Goal: Use online tool/utility: Utilize a website feature to perform a specific function

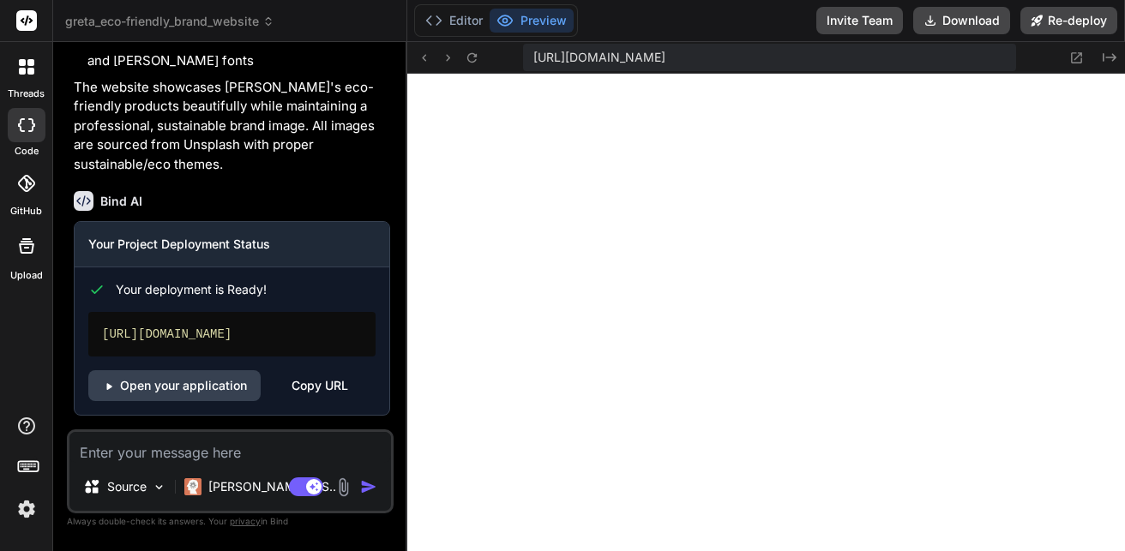
scroll to position [3014, 0]
click at [247, 489] on p "Claude 4 S.." at bounding box center [272, 486] width 128 height 17
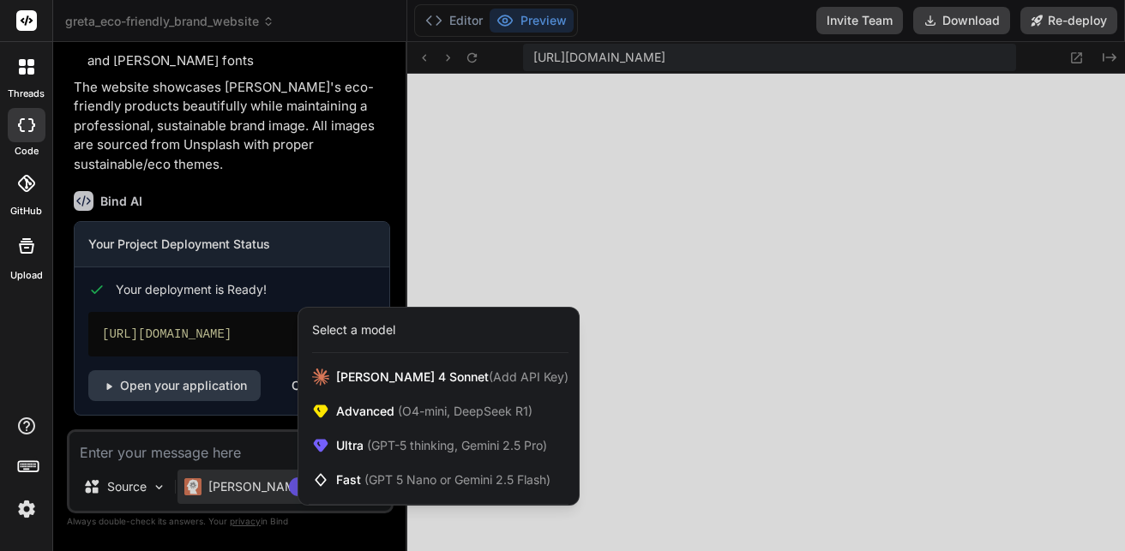
click at [249, 492] on div at bounding box center [562, 275] width 1125 height 551
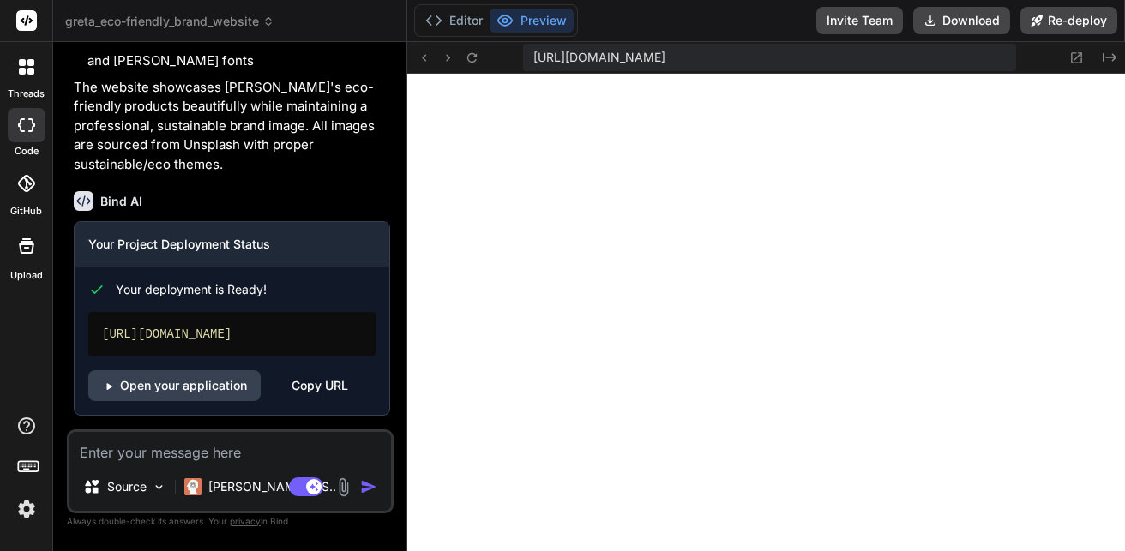
click at [133, 513] on div "Source Claude 4 S.. Agent Mode. When this toggle is activated, AI automatically…" at bounding box center [230, 472] width 327 height 84
click at [133, 495] on p "Source" at bounding box center [126, 486] width 39 height 17
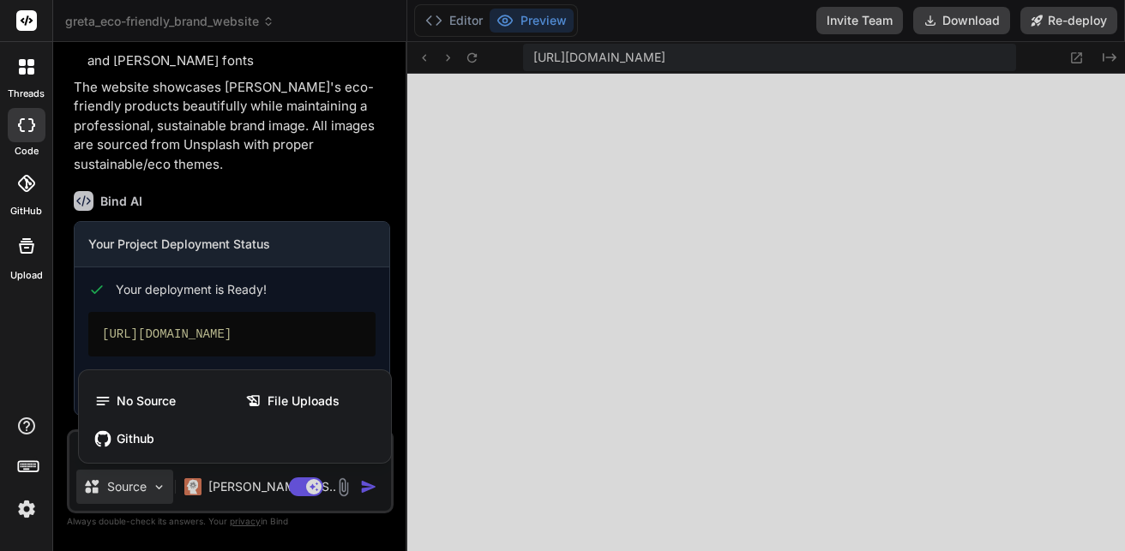
click at [133, 495] on div at bounding box center [562, 275] width 1125 height 551
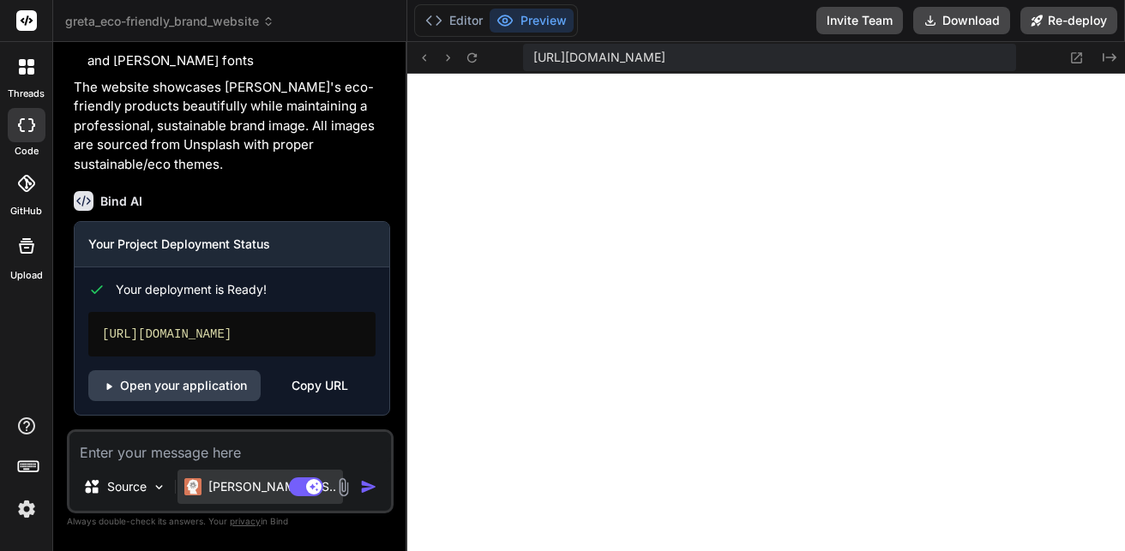
click at [182, 485] on div "Claude 4 S.." at bounding box center [259, 487] width 165 height 34
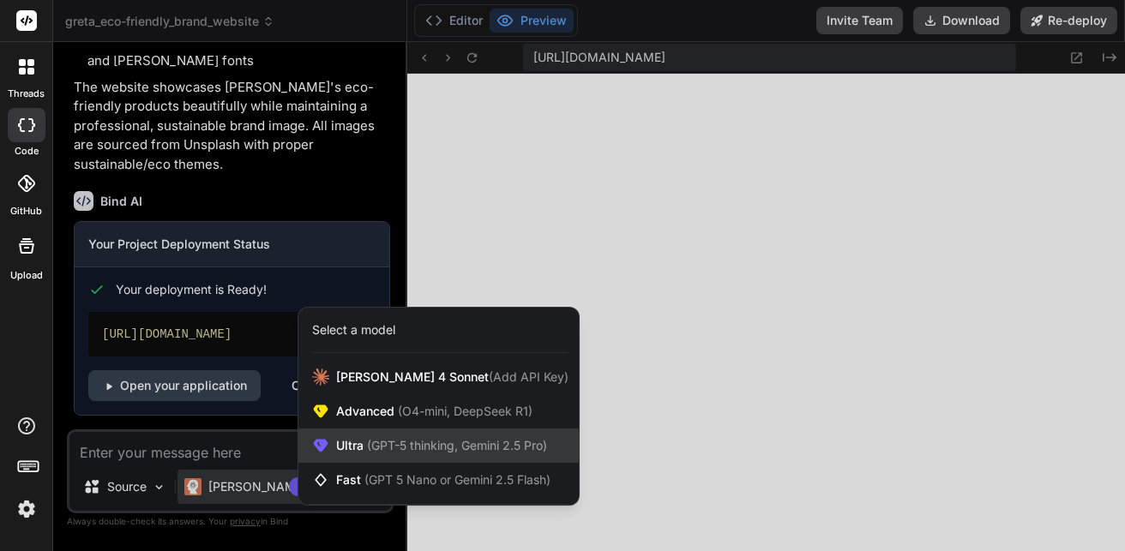
click at [361, 440] on span "Ultra (GPT-5 thinking, Gemini 2.5 Pro)" at bounding box center [441, 445] width 211 height 17
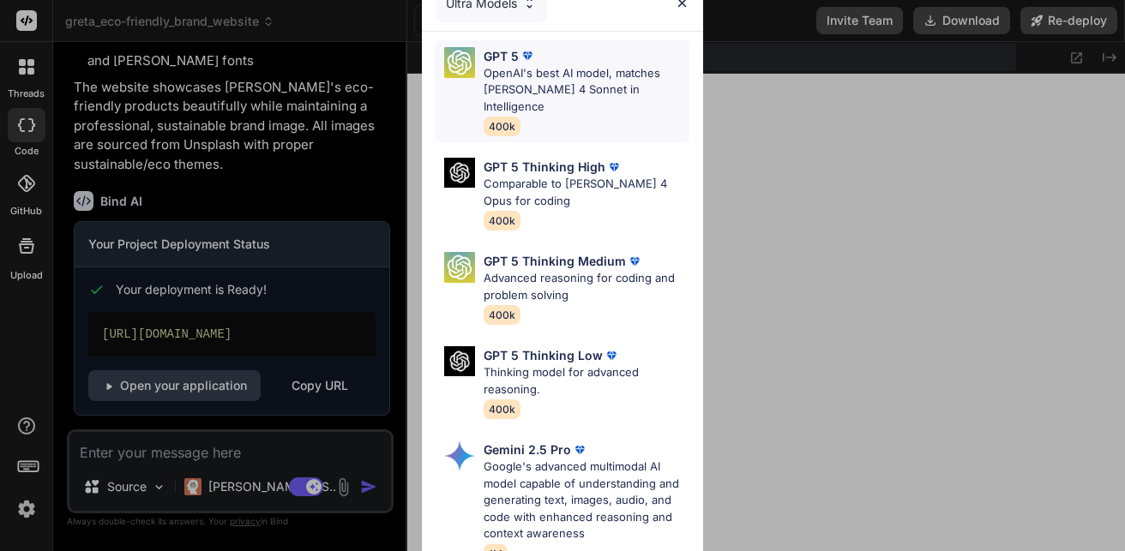
click at [545, 91] on p "OpenAI's best AI model, matches Claude 4 Sonnet in Intelligence" at bounding box center [587, 90] width 206 height 51
type textarea "x"
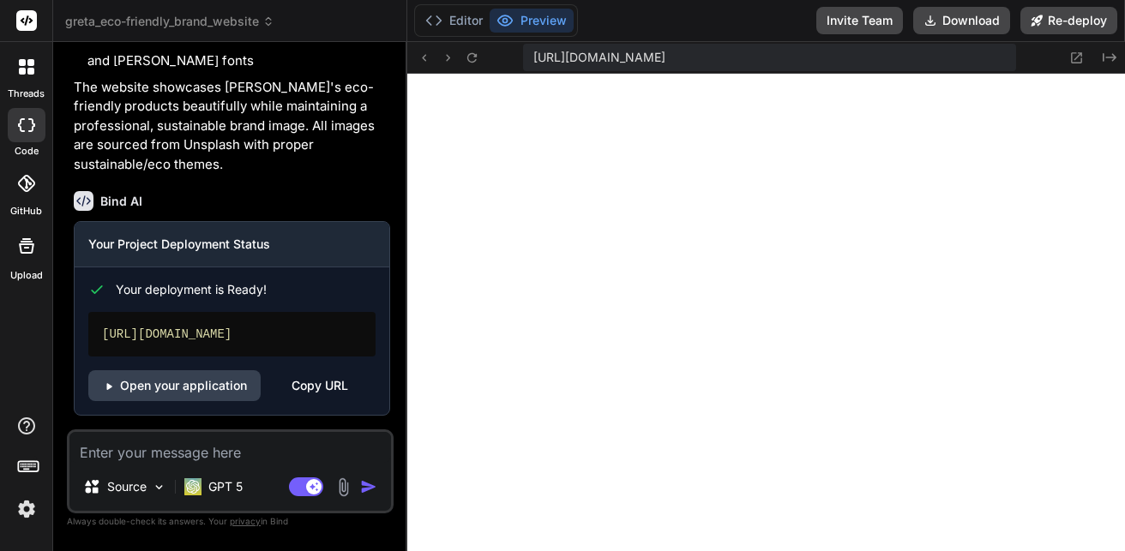
click at [181, 444] on textarea at bounding box center [229, 447] width 321 height 31
paste textarea "i want the buttons to interact in a way that it will take me to another sight t…"
type textarea "i want the buttons to interact in a way that it will take me to another sight t…"
type textarea "x"
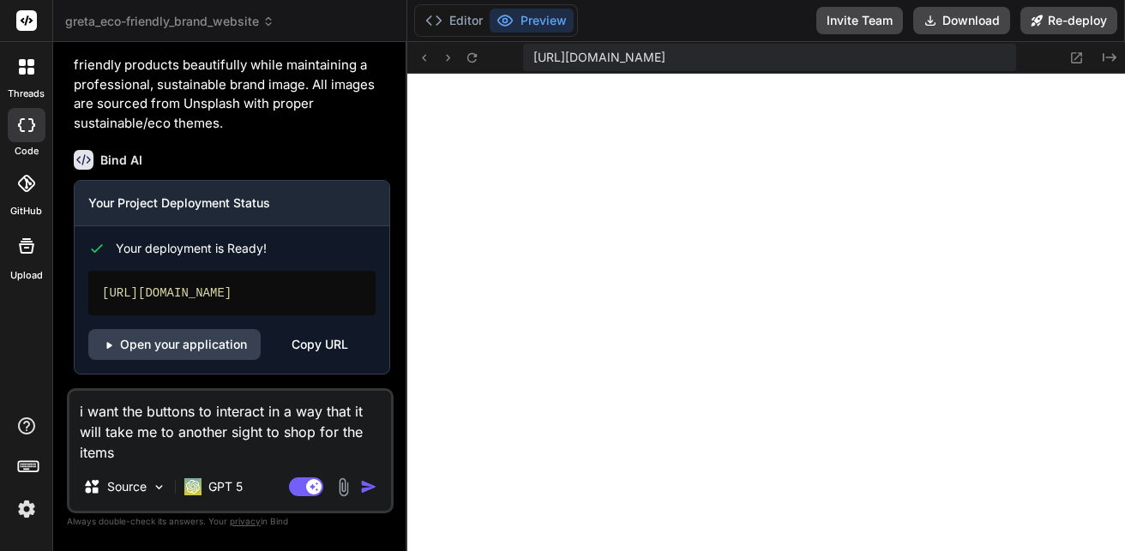
type textarea "i want the buttons to interact in a way that it will take me to another sight t…"
click at [369, 488] on img "button" at bounding box center [368, 486] width 17 height 17
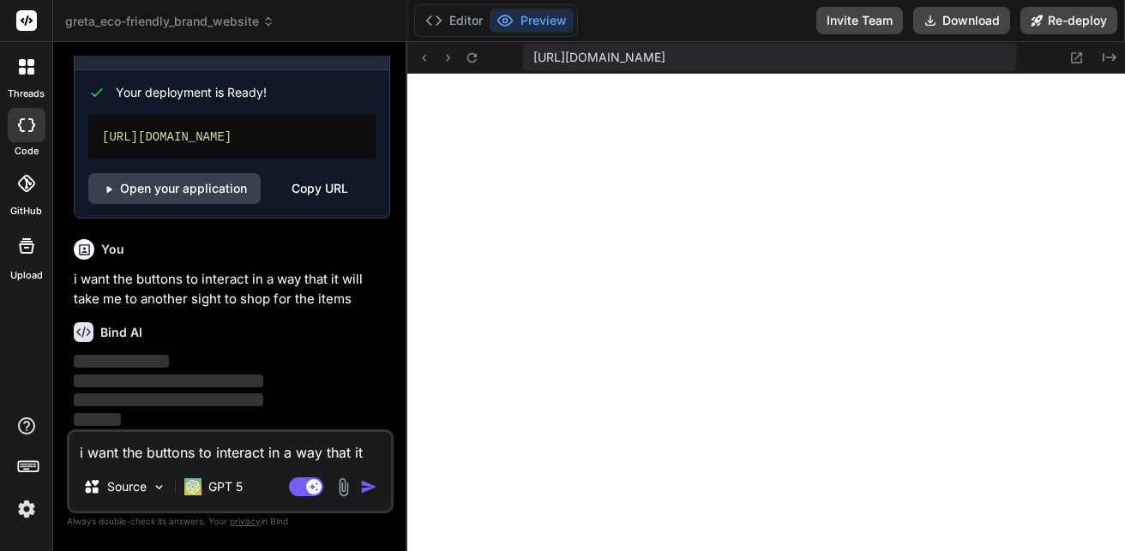
scroll to position [3211, 0]
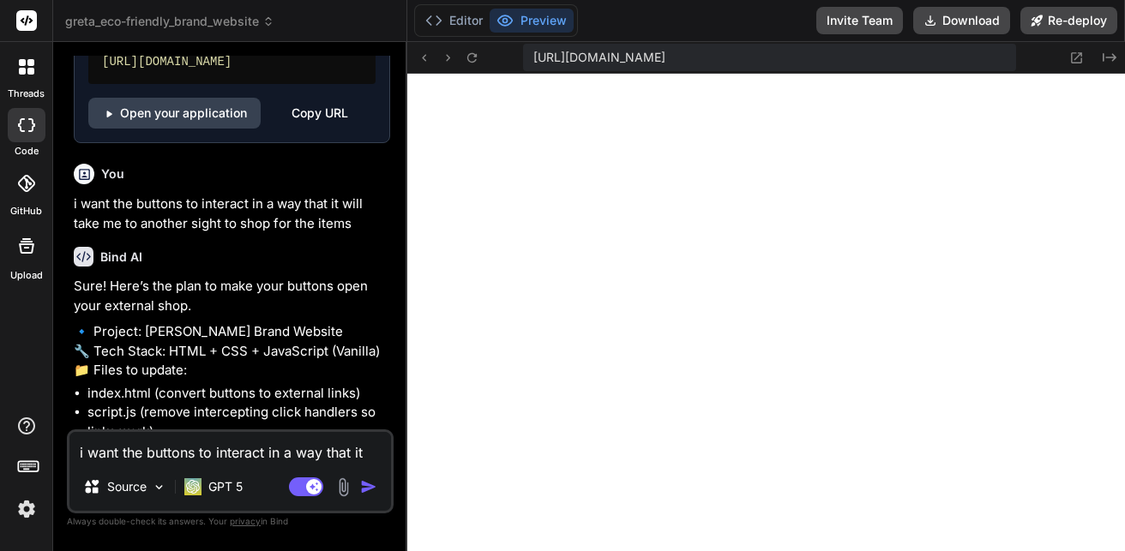
type textarea "x"
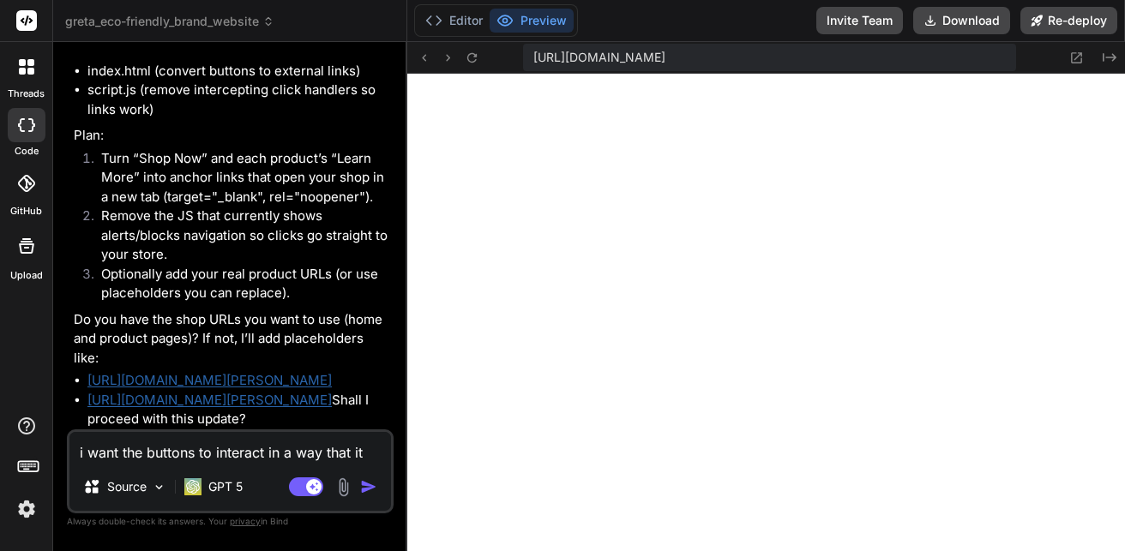
scroll to position [3647, 0]
click at [255, 441] on textarea "i want the buttons to interact in a way that it will take me to another sight t…" at bounding box center [229, 447] width 321 height 31
type textarea "a"
type textarea "x"
type textarea "an"
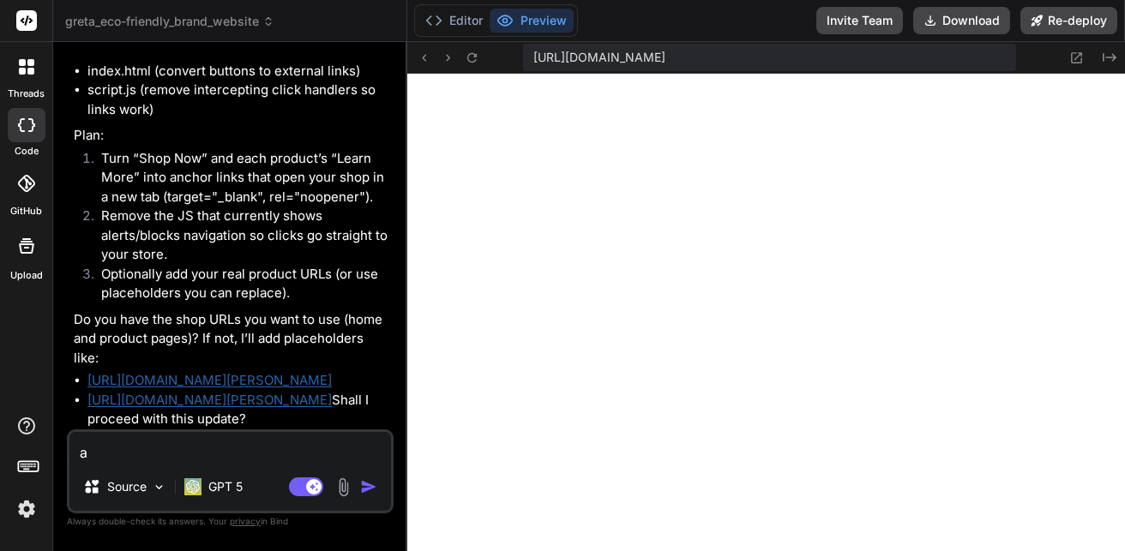
type textarea "x"
type textarea "and"
type textarea "x"
type textarea "and"
type textarea "x"
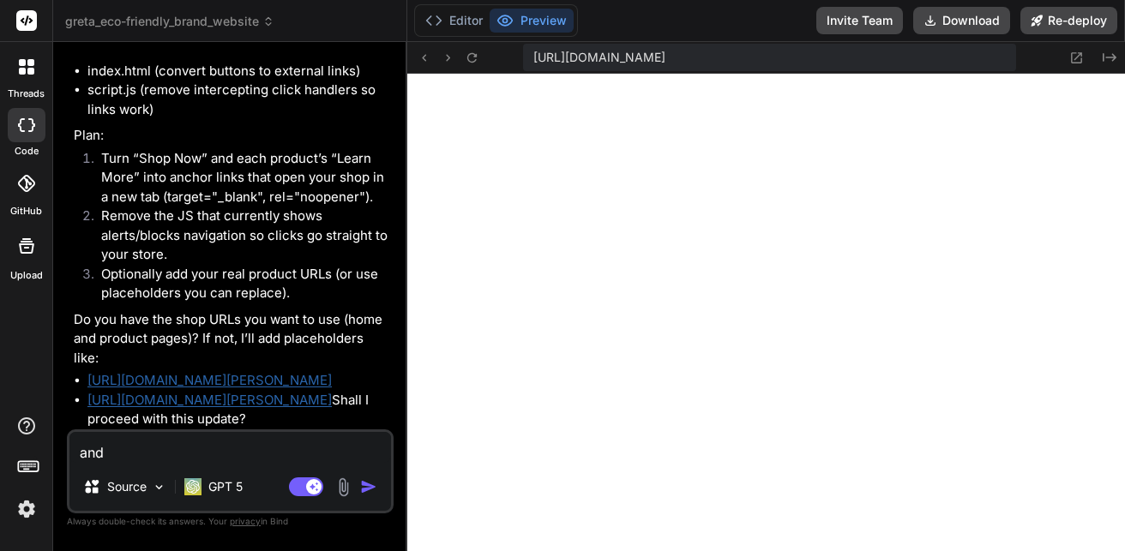
type textarea "and a"
type textarea "x"
type textarea "and al"
type textarea "x"
type textarea "and als"
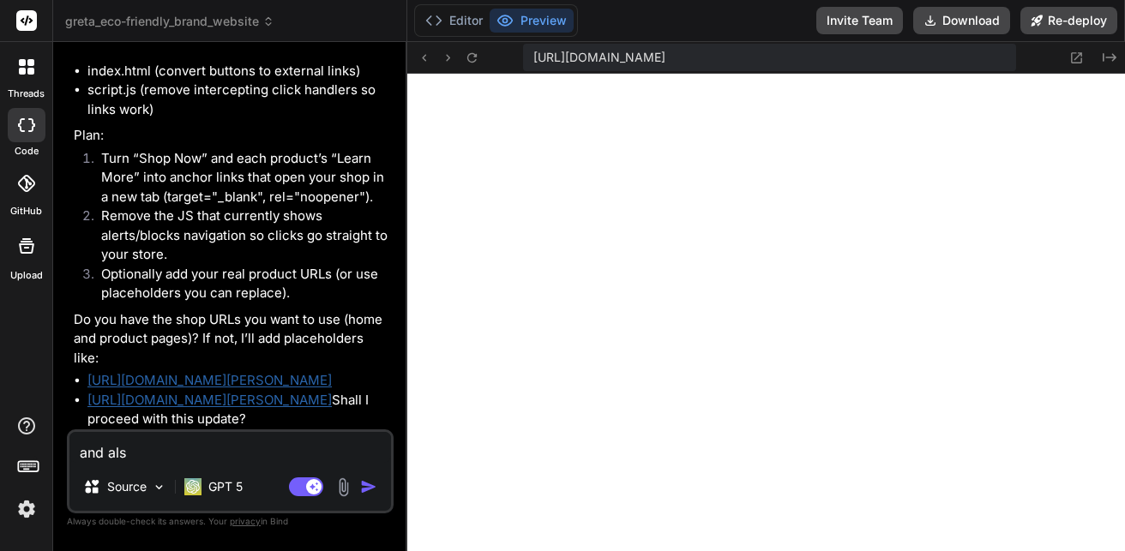
type textarea "x"
type textarea "and also"
type textarea "x"
type textarea "and also"
type textarea "x"
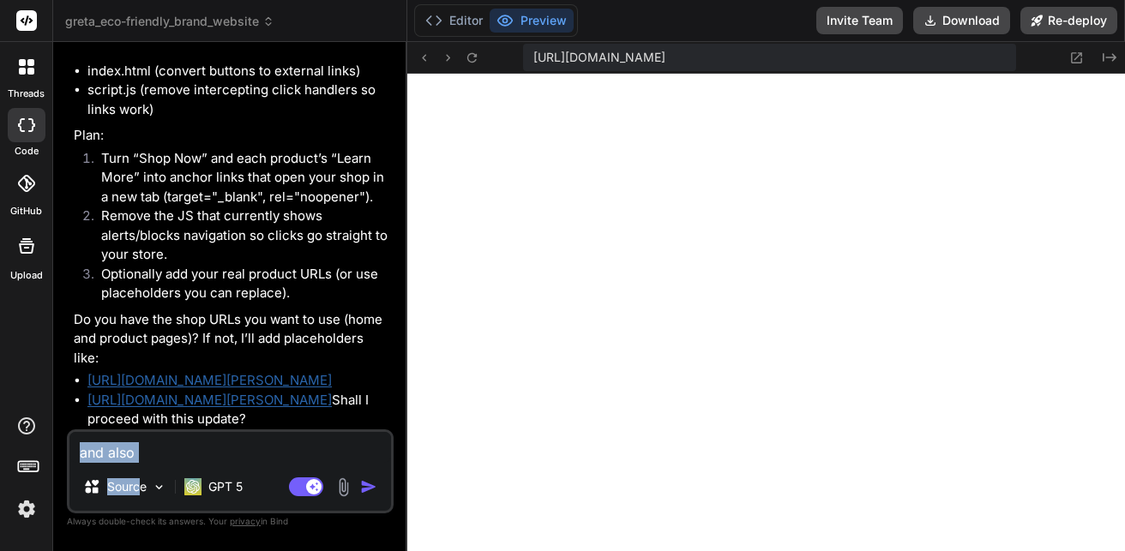
click at [139, 463] on div "and also Source GPT 5 Agent Mode. When this toggle is activated, AI automatical…" at bounding box center [230, 472] width 327 height 84
click at [147, 455] on textarea "and also" at bounding box center [229, 447] width 321 height 31
type textarea "and also a"
type textarea "x"
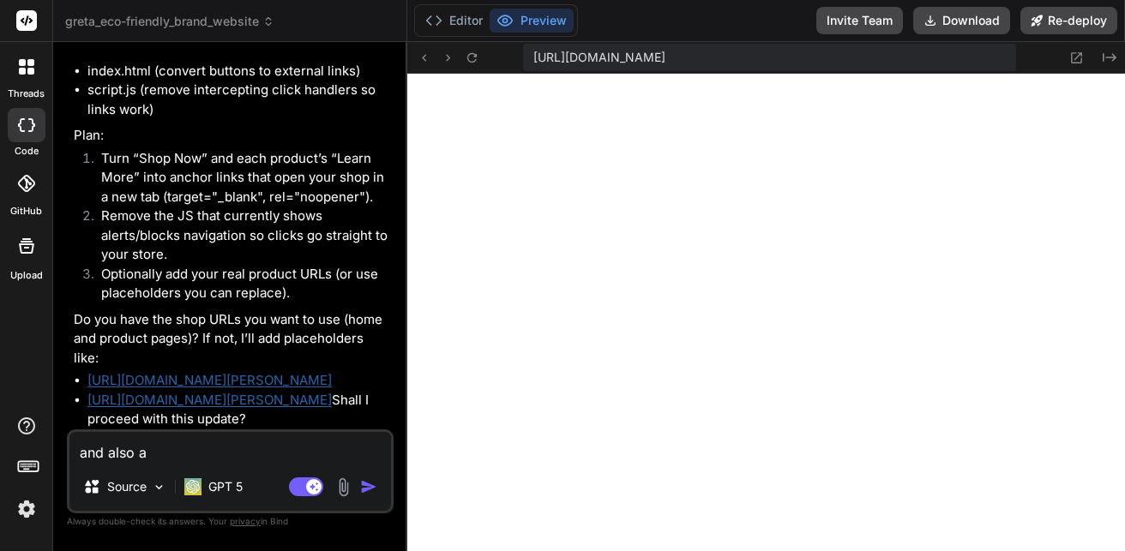
type textarea "and also ad"
type textarea "x"
type textarea "and also add"
type textarea "x"
type textarea "and also add"
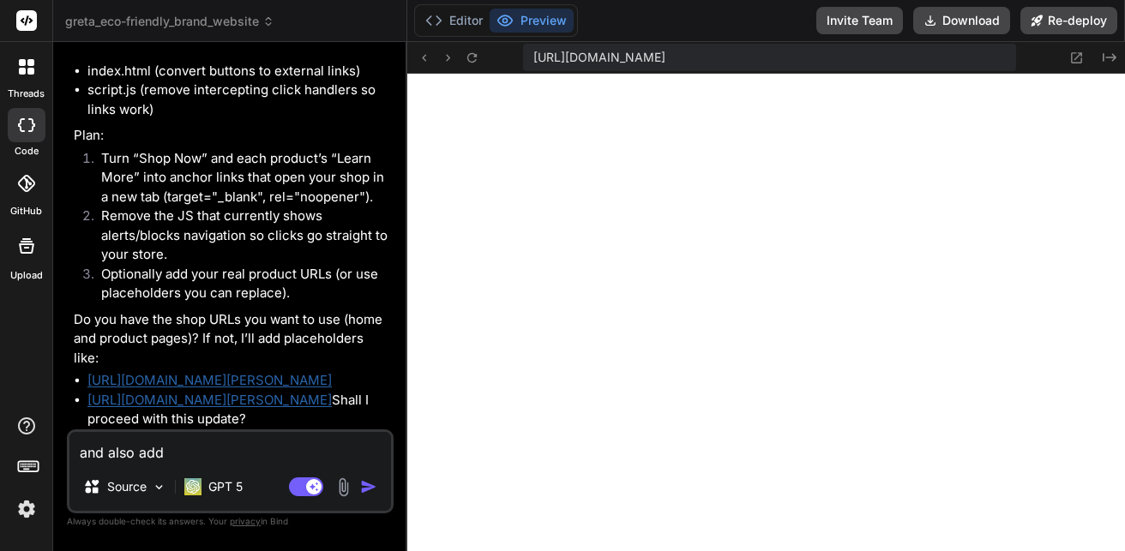
type textarea "x"
type textarea "and also add a"
type textarea "x"
type textarea "and also add a"
type textarea "x"
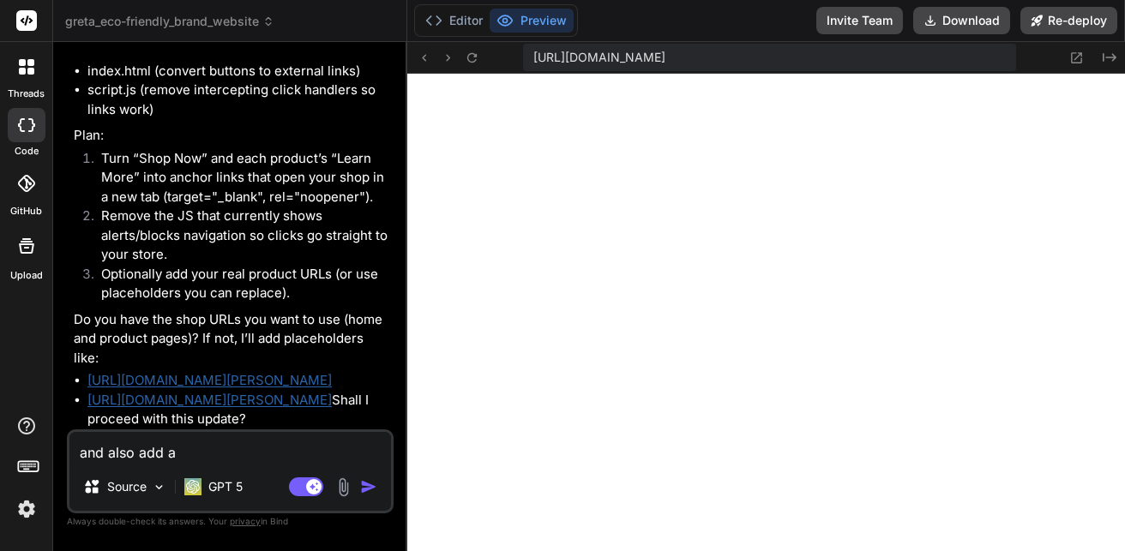
type textarea "and also add a l"
type textarea "x"
type textarea "and also add a lo"
type textarea "x"
type textarea "and also add a l"
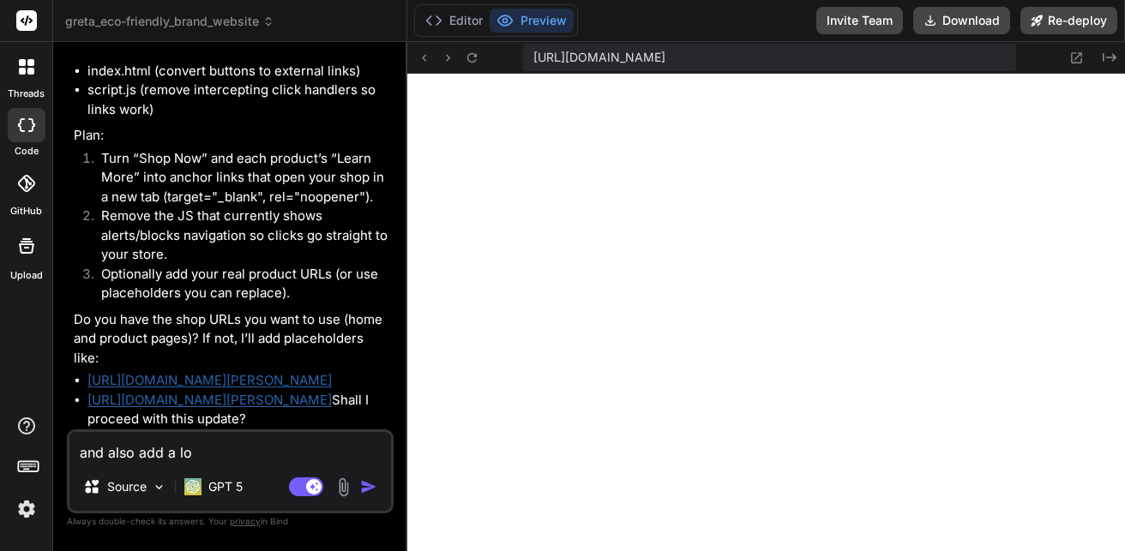
type textarea "x"
type textarea "and also add a"
type textarea "x"
type textarea "and also add a s"
type textarea "x"
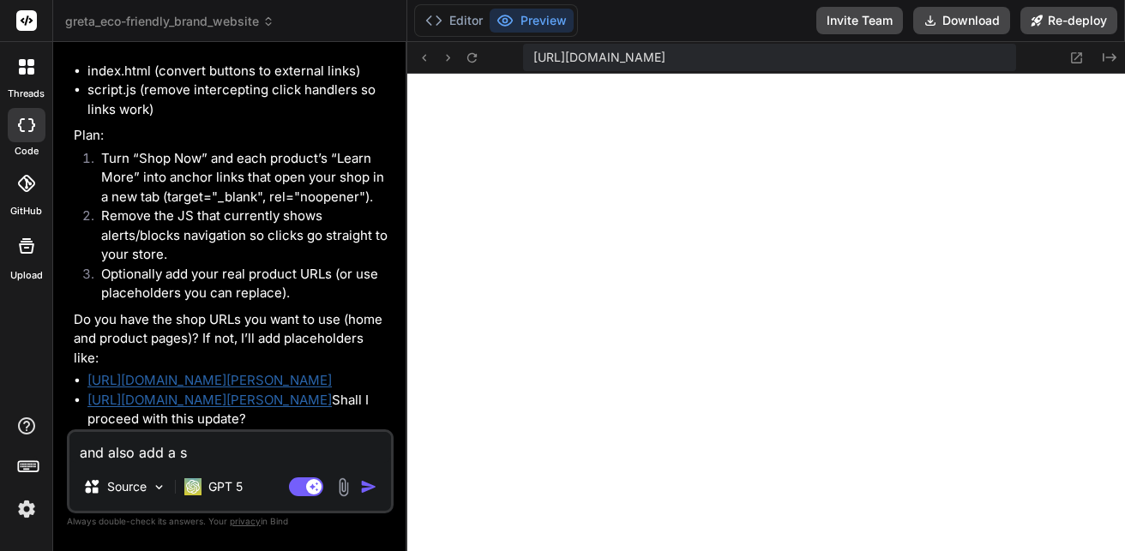
type textarea "and also add a sm"
type textarea "x"
type textarea "and also add a smz"
type textarea "x"
type textarea "and also add a sm"
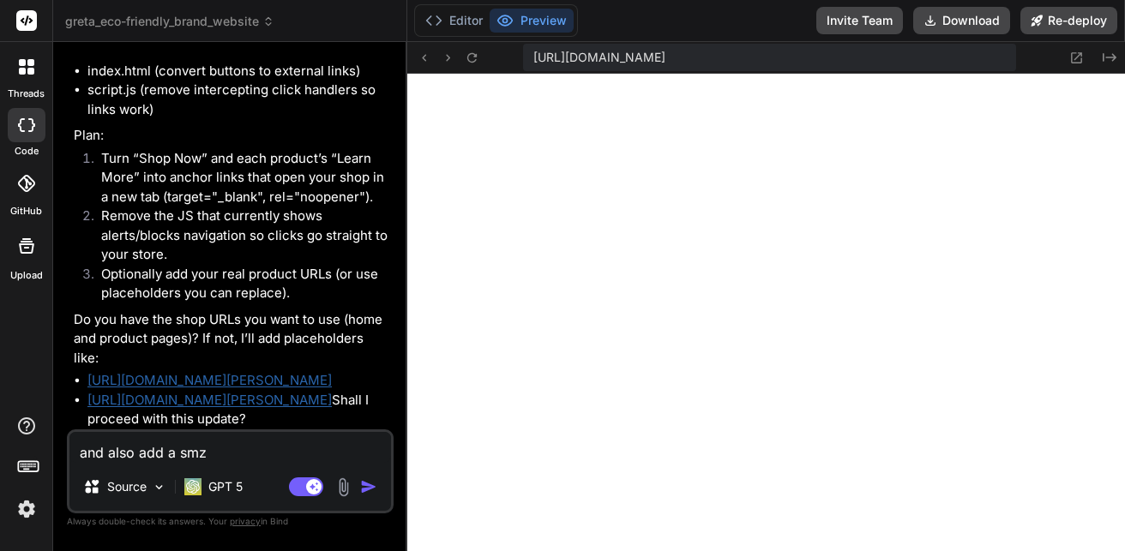
type textarea "x"
type textarea "and also add a sma"
type textarea "x"
type textarea "and also add a smal"
type textarea "x"
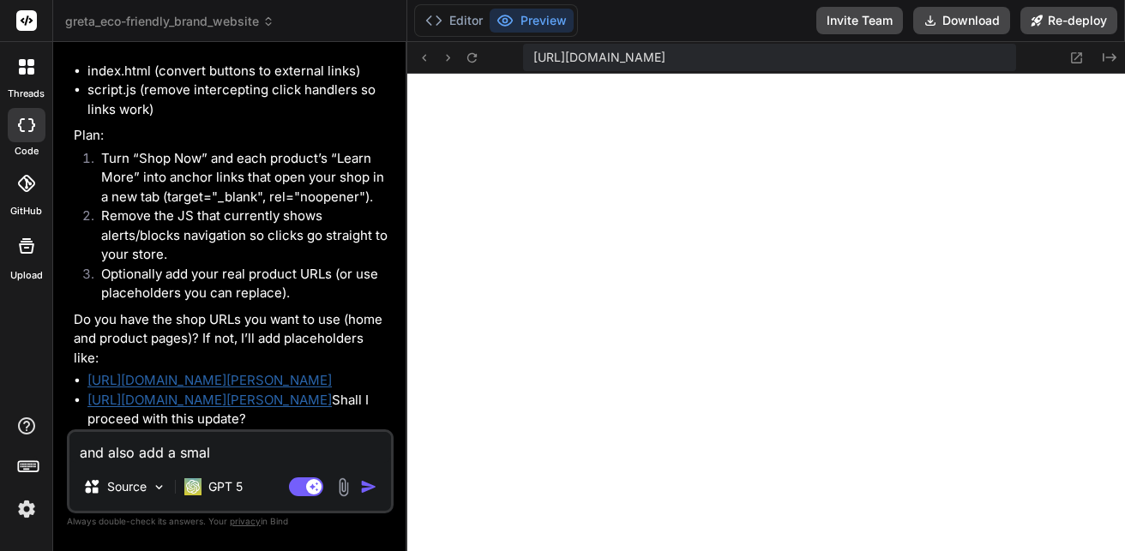
type textarea "and also add a small"
type textarea "x"
type textarea "and also add a small"
type textarea "x"
type textarea "and also add a small l"
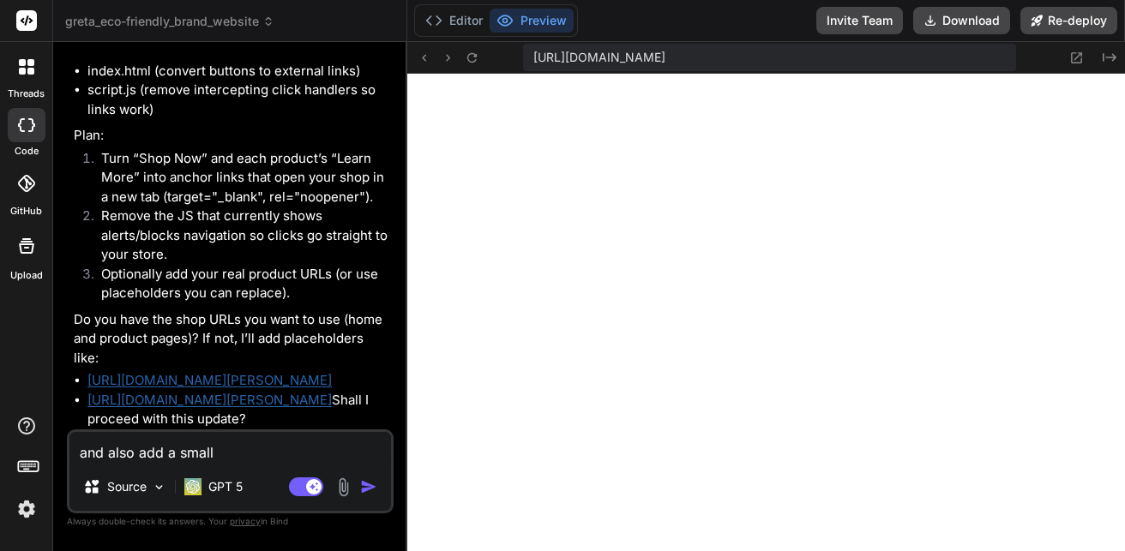
type textarea "x"
type textarea "and also add a small lo"
type textarea "x"
type textarea "and also add a small log"
type textarea "x"
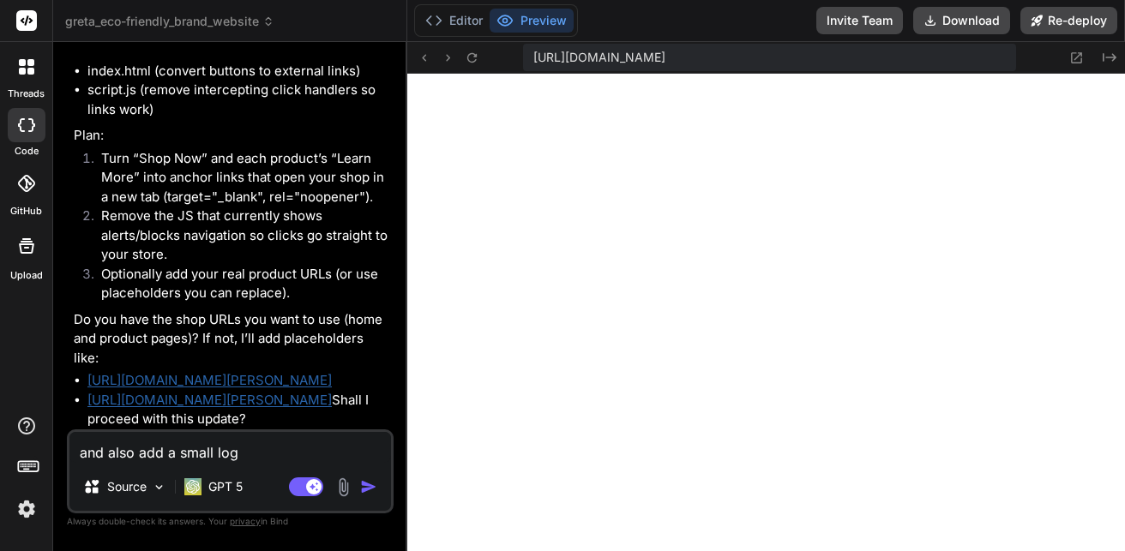
type textarea "and also add a small logi"
type textarea "x"
type textarea "and also add a small login"
type textarea "x"
type textarea "and also add a small login"
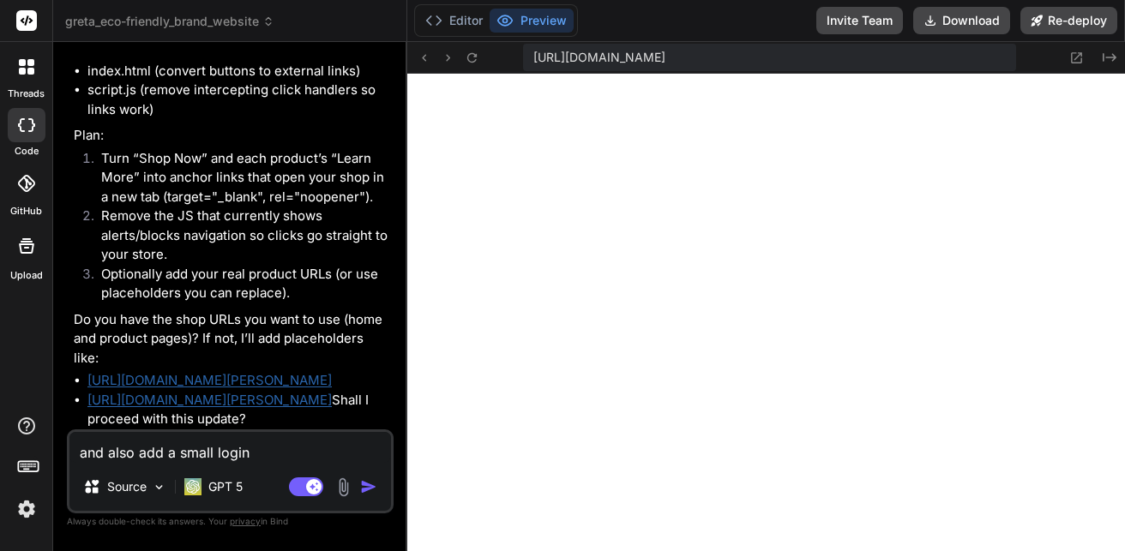
type textarea "x"
type textarea "and also add a small login a"
type textarea "x"
type textarea "and also add a small login ac"
type textarea "x"
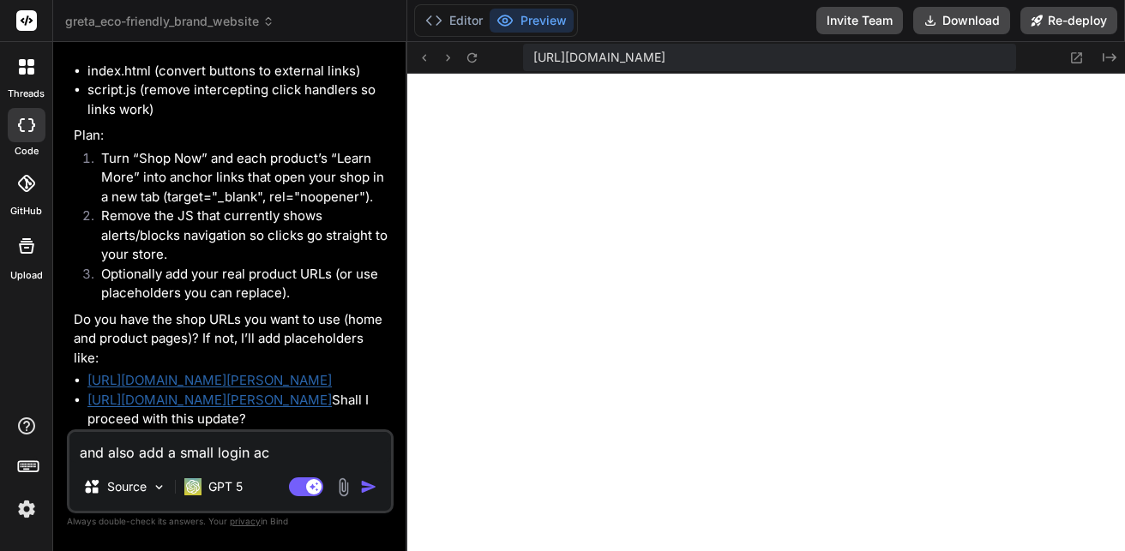
type textarea "and also add a small login acc"
type textarea "x"
type textarea "and also add a small login accs"
type textarea "x"
type textarea "and also add a small login acc"
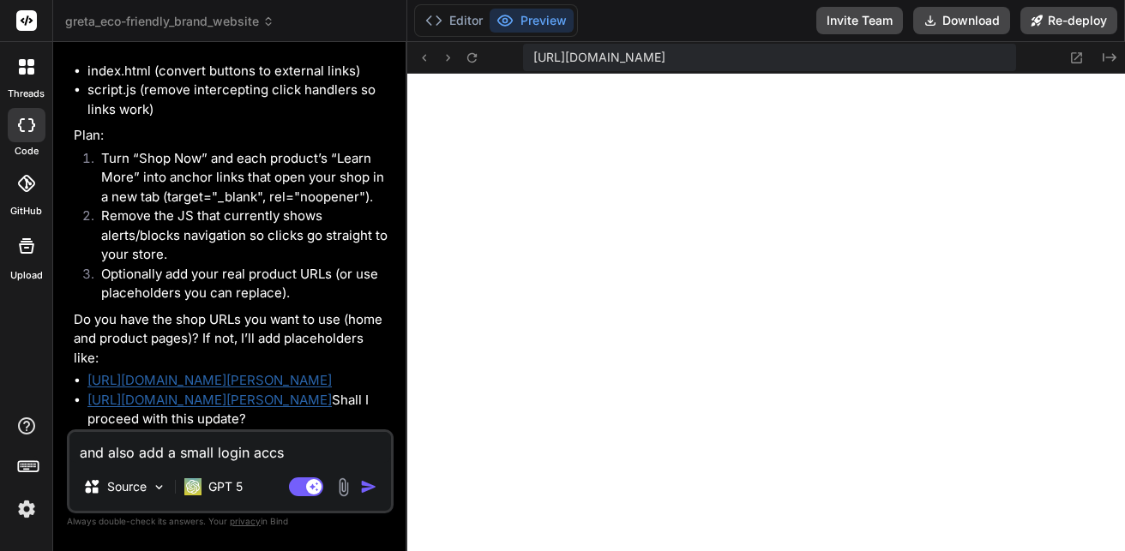
type textarea "x"
type textarea "and also add a small login acce"
type textarea "x"
type textarea "and also add a small login acces"
type textarea "x"
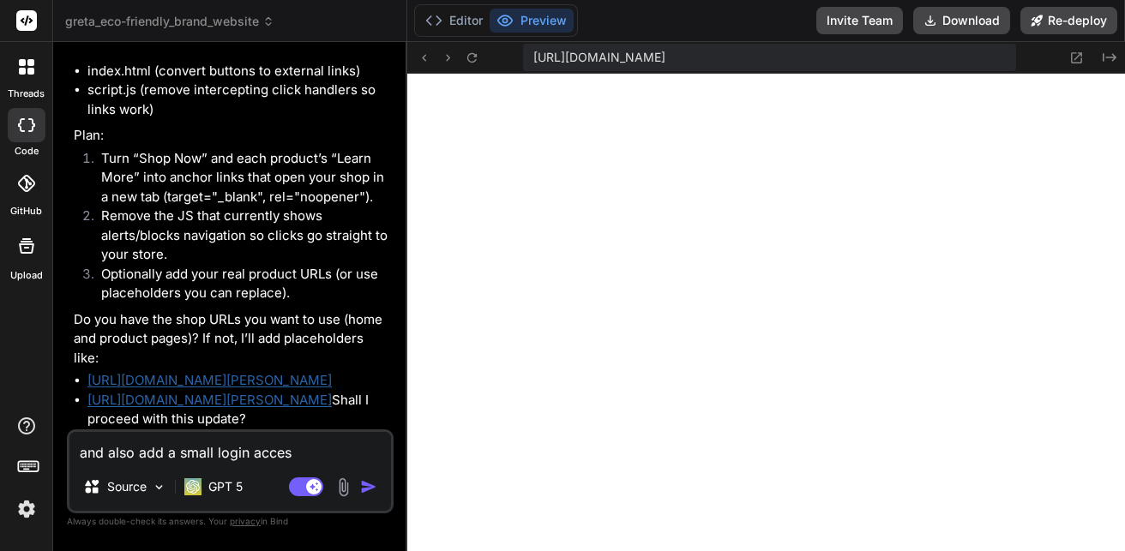
type textarea "and also add a small login access"
type textarea "x"
type textarea "and also add a small login access"
type textarea "x"
type textarea "and also add a small login access p"
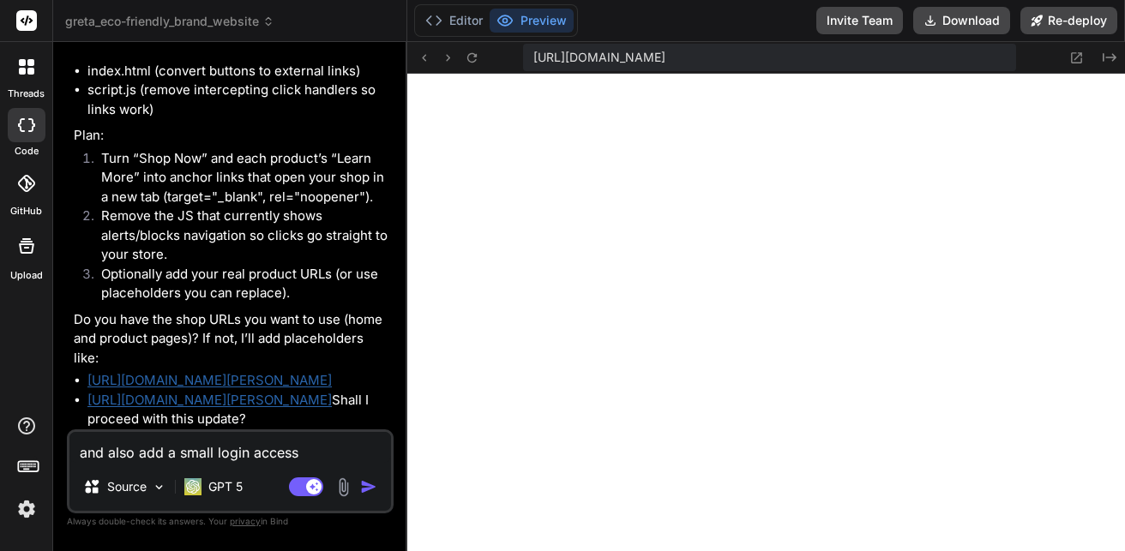
type textarea "x"
type textarea "and also add a small login access pa"
type textarea "x"
type textarea "and also add a small login access pag"
type textarea "x"
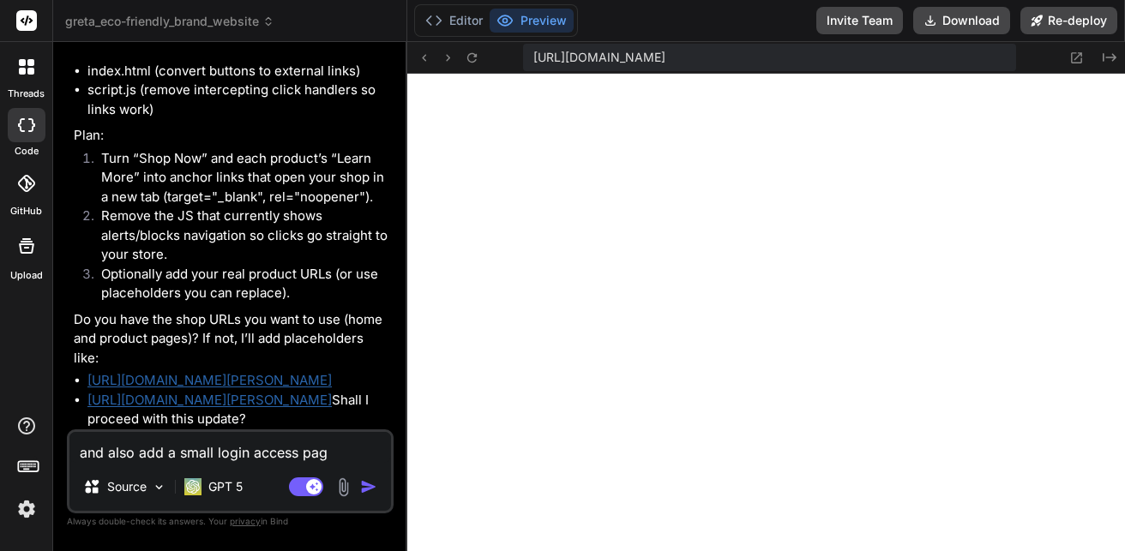
type textarea "and also add a small login access page"
type textarea "x"
type textarea "and also add a small login access page"
type textarea "x"
type textarea "and also add a small login access page i"
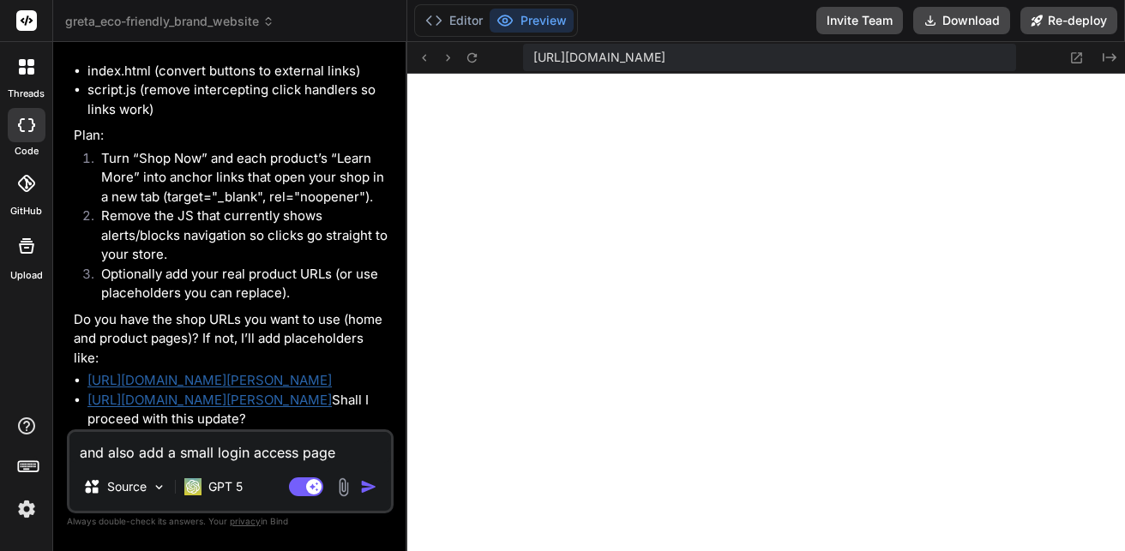
type textarea "x"
type textarea "and also add a small login access page in"
type textarea "x"
type textarea "and also add a small login access page in"
type textarea "x"
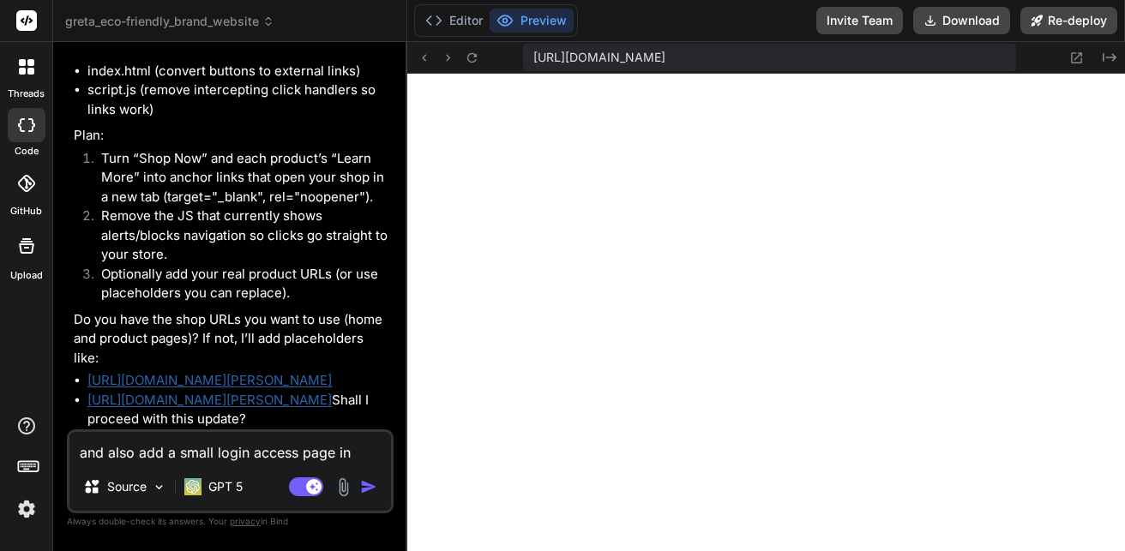
type textarea "and also add a small login access page in t"
type textarea "x"
type textarea "and also add a small login access page in th"
type textarea "x"
type textarea "and also add a small login access page in the"
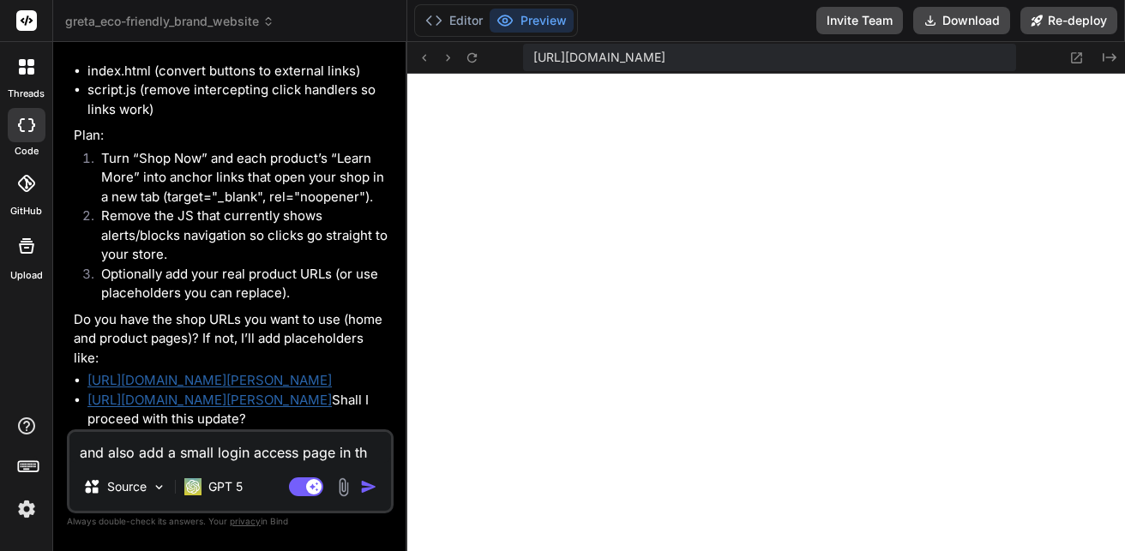
type textarea "x"
type textarea "and also add a small login access page in the"
type textarea "x"
type textarea "and also add a small login access page in the b"
type textarea "x"
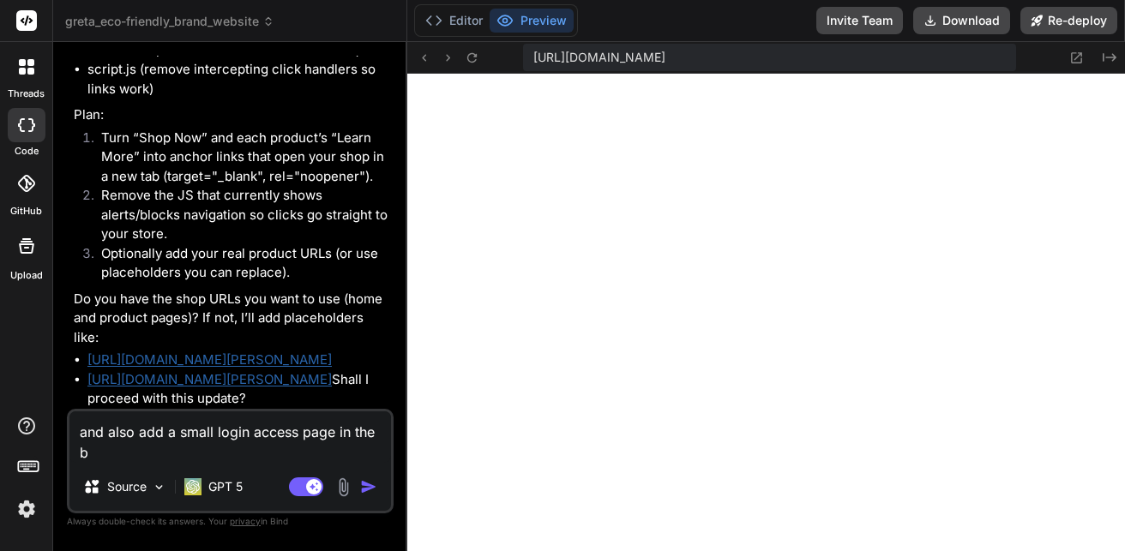
type textarea "and also add a small login access page in the be"
type textarea "x"
type textarea "and also add a small login access page in the b"
type textarea "x"
type textarea "and also add a small login access page in the br"
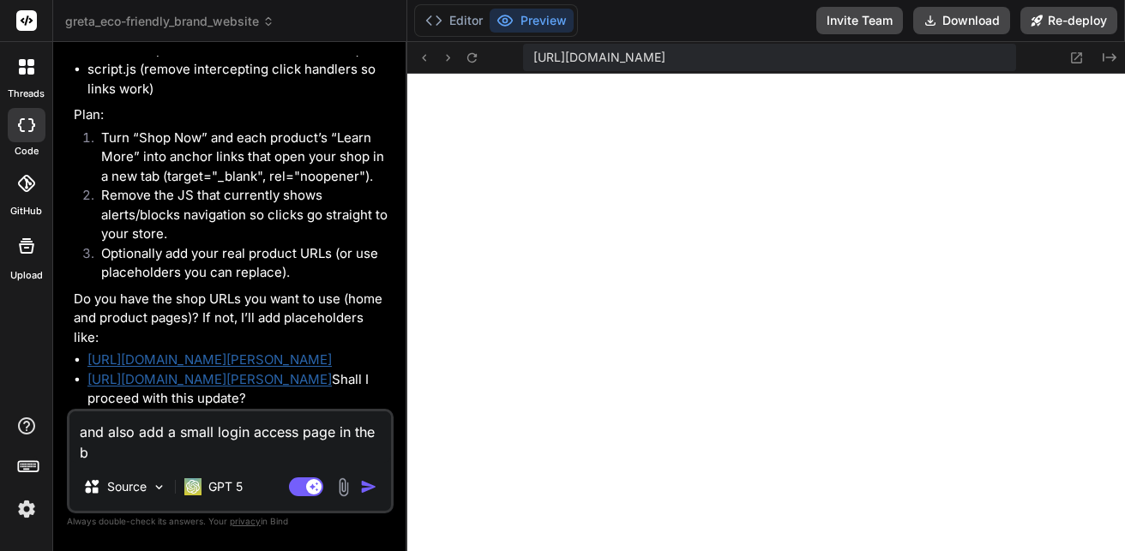
type textarea "x"
type textarea "and also add a small login access page in the bro"
type textarea "x"
type textarea "and also add a small login access page in the brow"
type textarea "x"
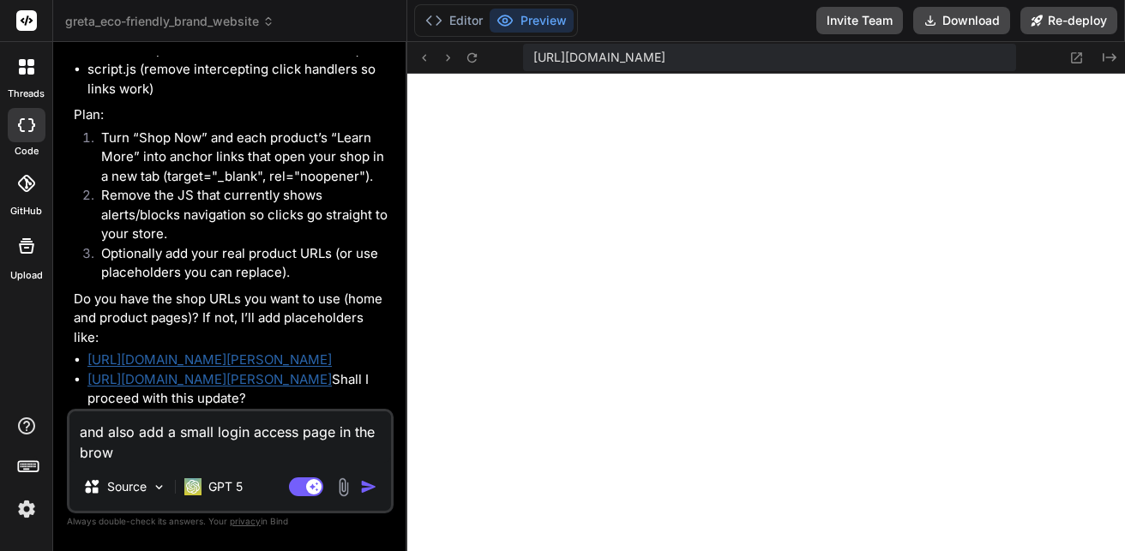
type textarea "and also add a small login access page in the brows"
type textarea "x"
type textarea "and also add a small login access page in the browse"
type textarea "x"
type textarea "and also add a small login access page in the browser"
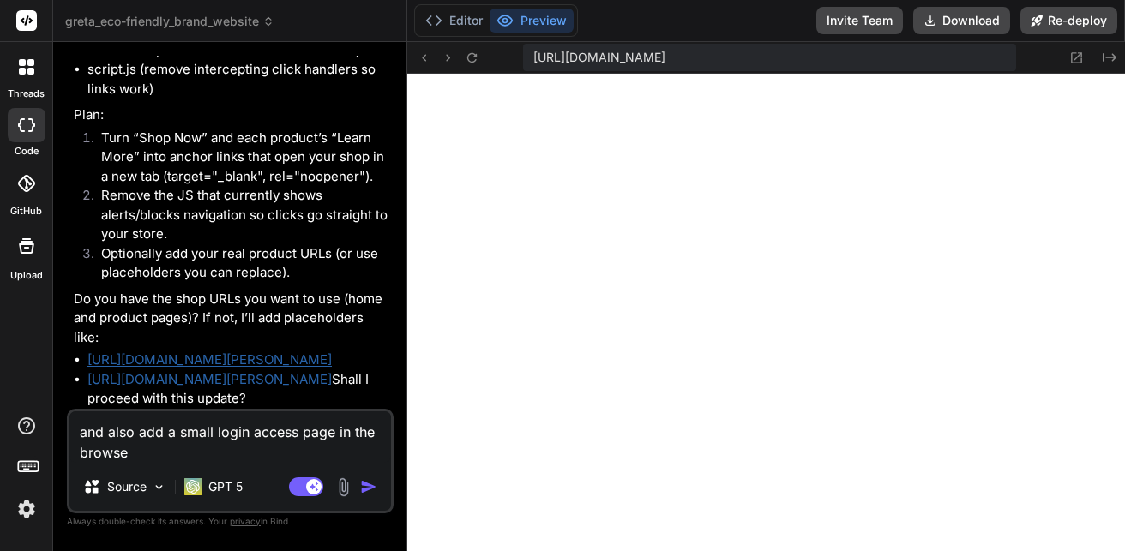
type textarea "x"
type textarea "and also add a small login access page in the browser"
type textarea "x"
type textarea "and also add a small login access page in the browser a"
type textarea "x"
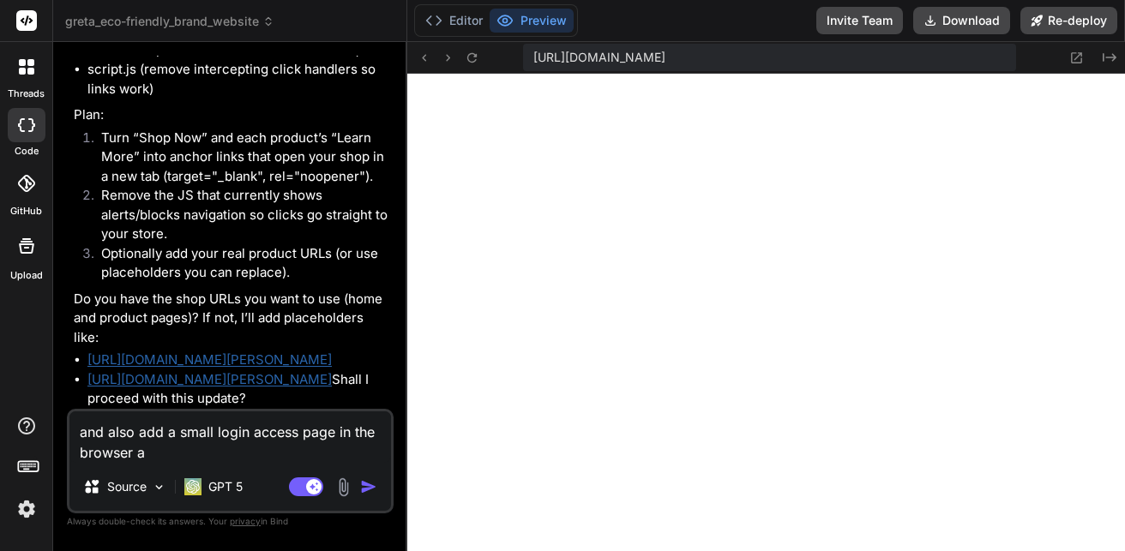
type textarea "and also add a small login access page in the browser af"
type textarea "x"
type textarea "and also add a small login access page in the browser afr"
type textarea "x"
type textarea "and also add a small login access page in the browser af"
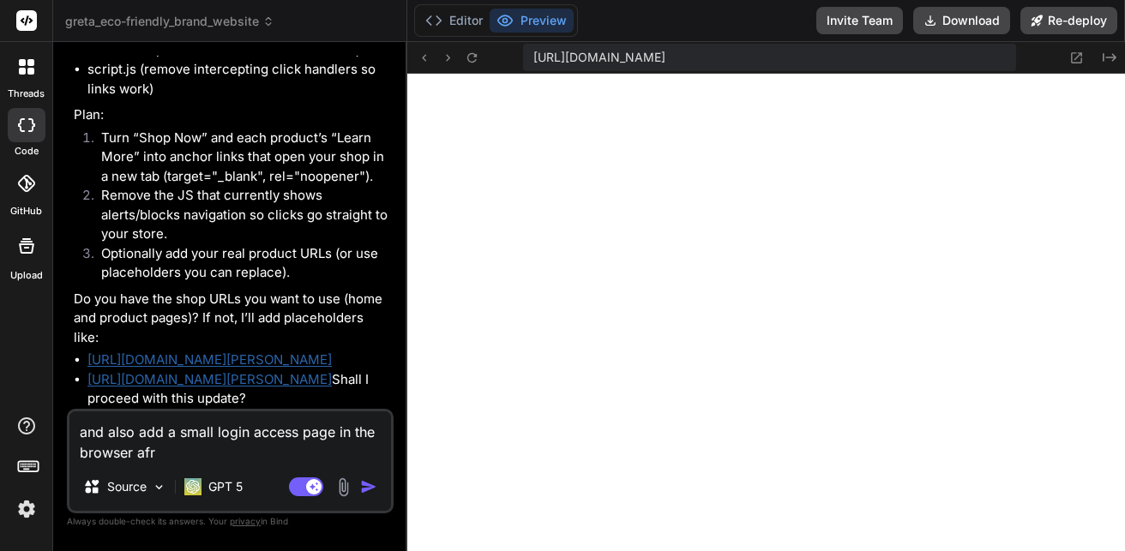
type textarea "x"
type textarea "and also add a small login access page in the browser aff"
type textarea "x"
type textarea "and also add a small login access page in the browser affr"
type textarea "x"
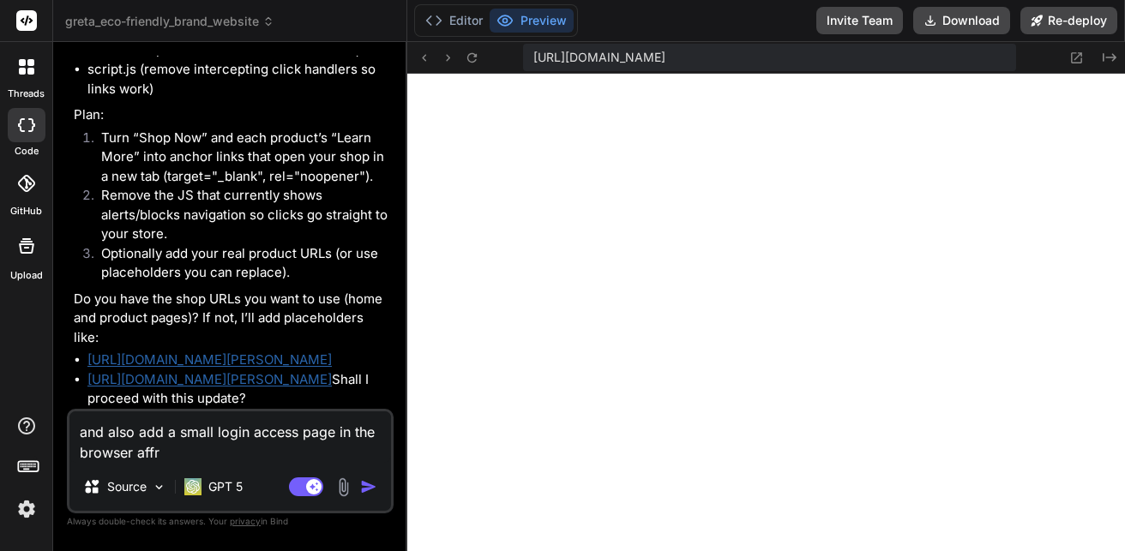
type textarea "and also add a small login access page in the browser aff"
type textarea "x"
type textarea "and also add a small login access page in the browser afft"
type textarea "x"
type textarea "and also add a small login access page in the browser afftw"
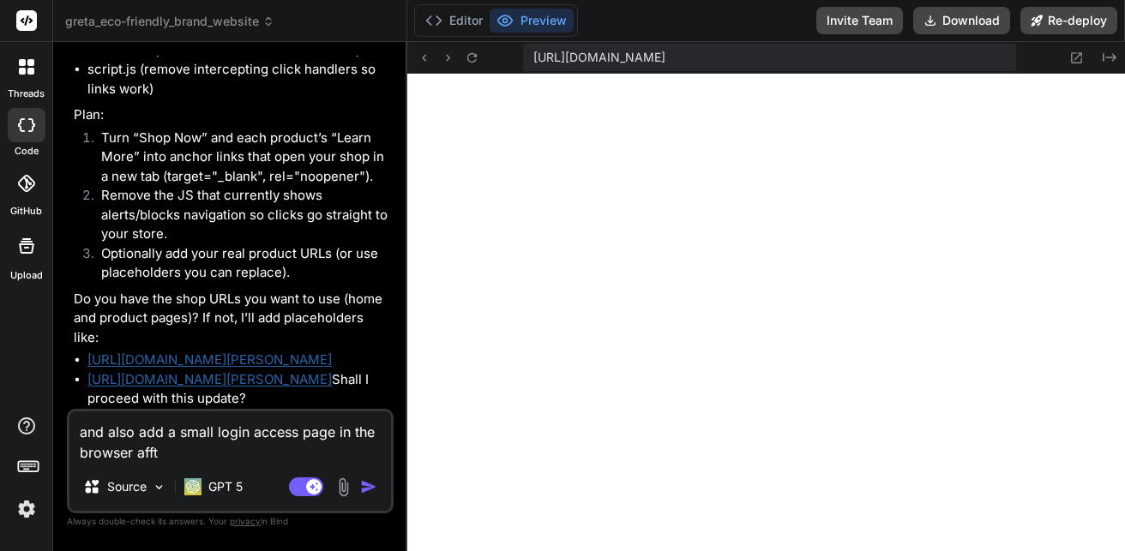
type textarea "x"
type textarea "and also add a small login access page in the browser afftwe"
type textarea "x"
type textarea "and also add a small login access page in the browser afftw"
type textarea "x"
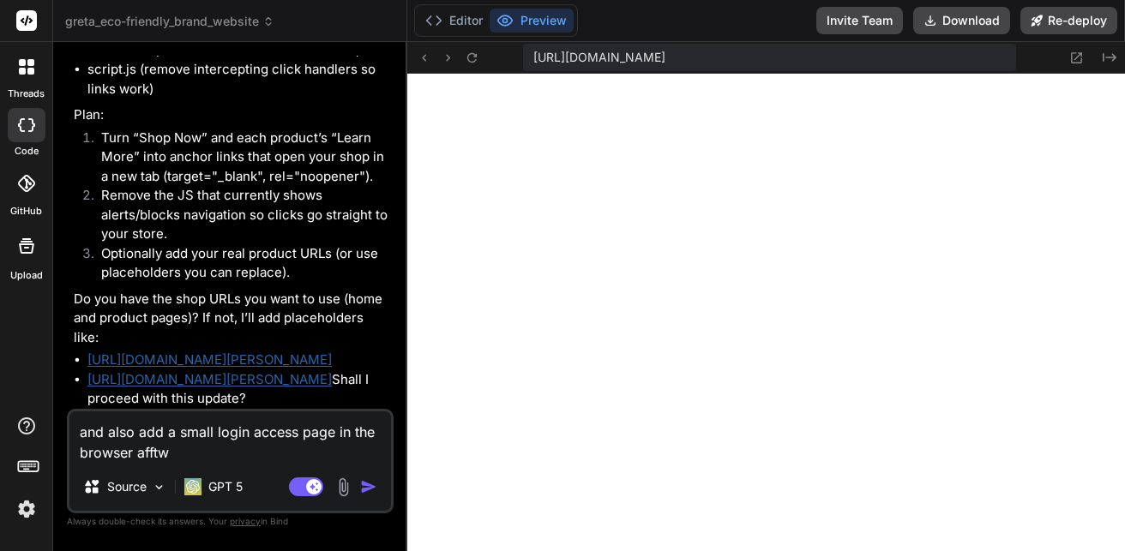
type textarea "and also add a small login access page in the browser afft"
type textarea "x"
type textarea "and also add a small login access page in the browser aff"
type textarea "x"
type textarea "and also add a small login access page in the browser af"
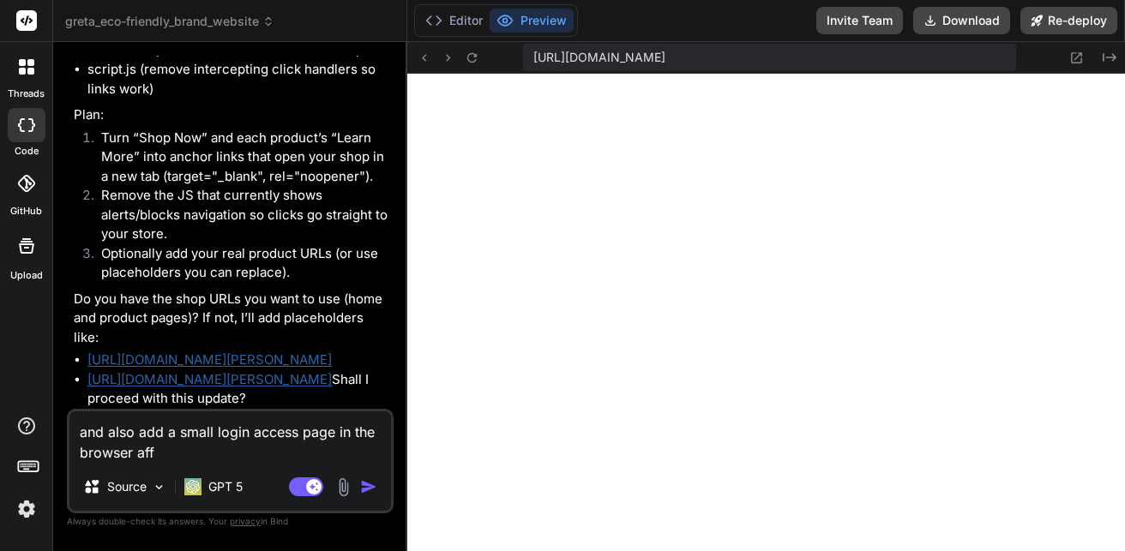
type textarea "x"
type textarea "and also add a small login access page in the browser aft"
type textarea "x"
type textarea "and also add a small login access page in the browser afte"
type textarea "x"
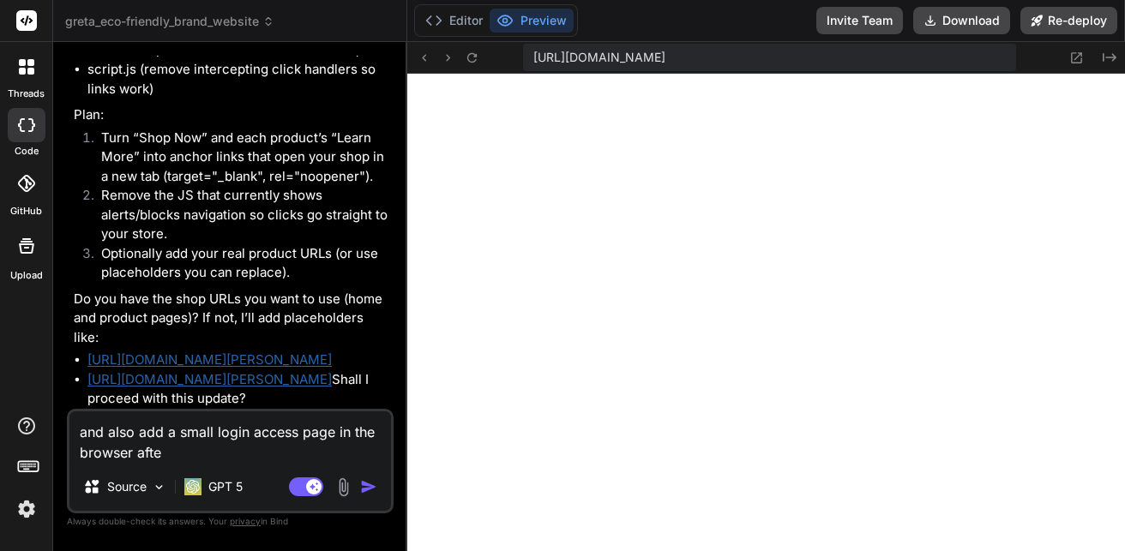
type textarea "and also add a small login access page in the browser after"
type textarea "x"
type textarea "and also add a small login access page in the browser after"
type textarea "x"
type textarea "and also add a small login access page in the browser after p"
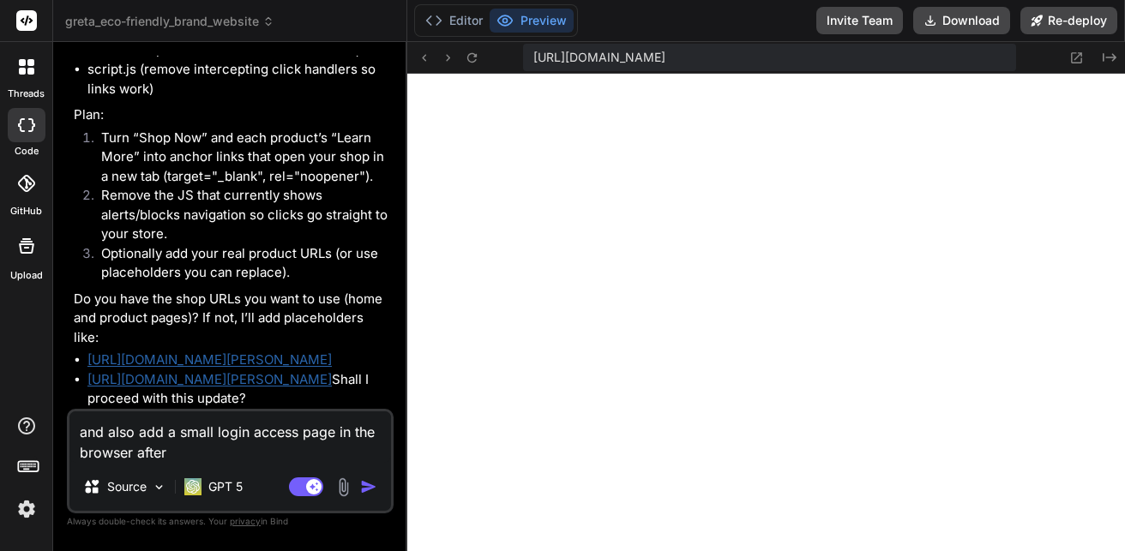
type textarea "x"
type textarea "and also add a small login access page in the browser after pr"
type textarea "x"
type textarea "and also add a small login access page in the browser after pre"
type textarea "x"
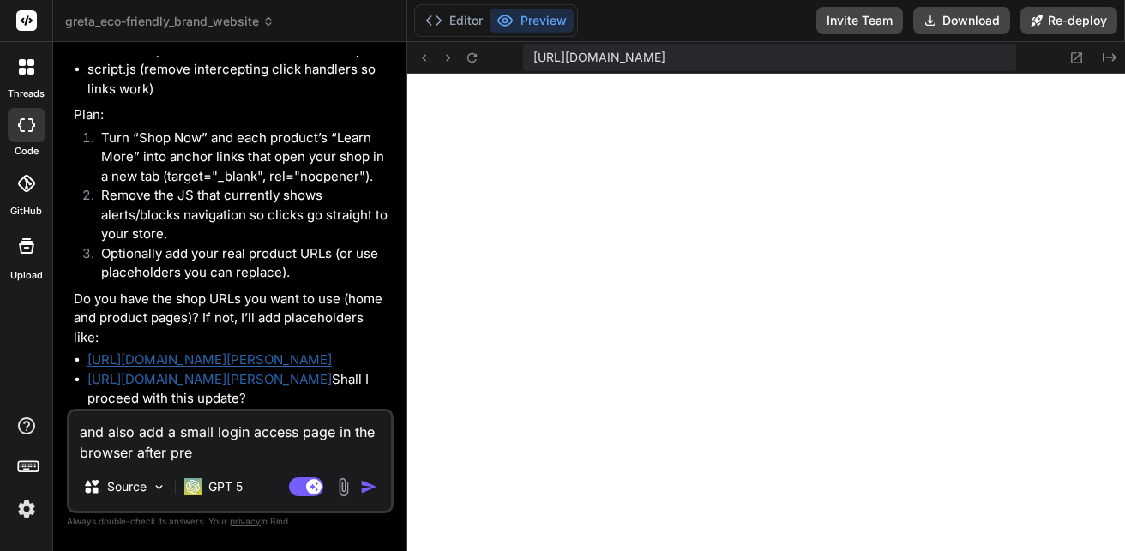
type textarea "and also add a small login access page in the browser after pres"
type textarea "x"
type textarea "and also add a small login access page in the browser after press"
type textarea "x"
type textarea "and also add a small login access page in the browser after pressi"
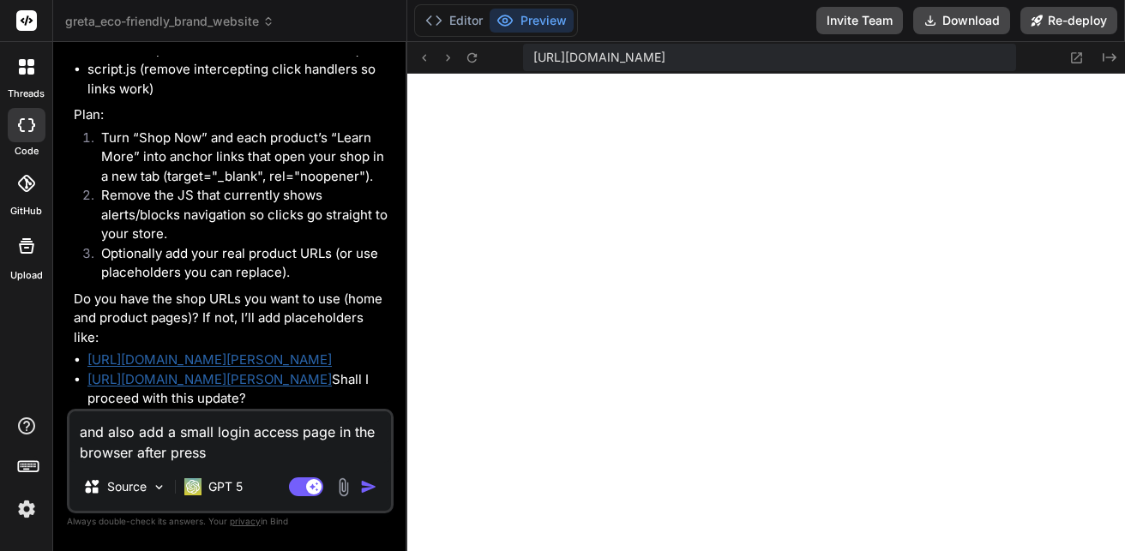
type textarea "x"
type textarea "and also add a small login access page in the browser after pressin"
type textarea "x"
type textarea "and also add a small login access page in the browser after pressing"
type textarea "x"
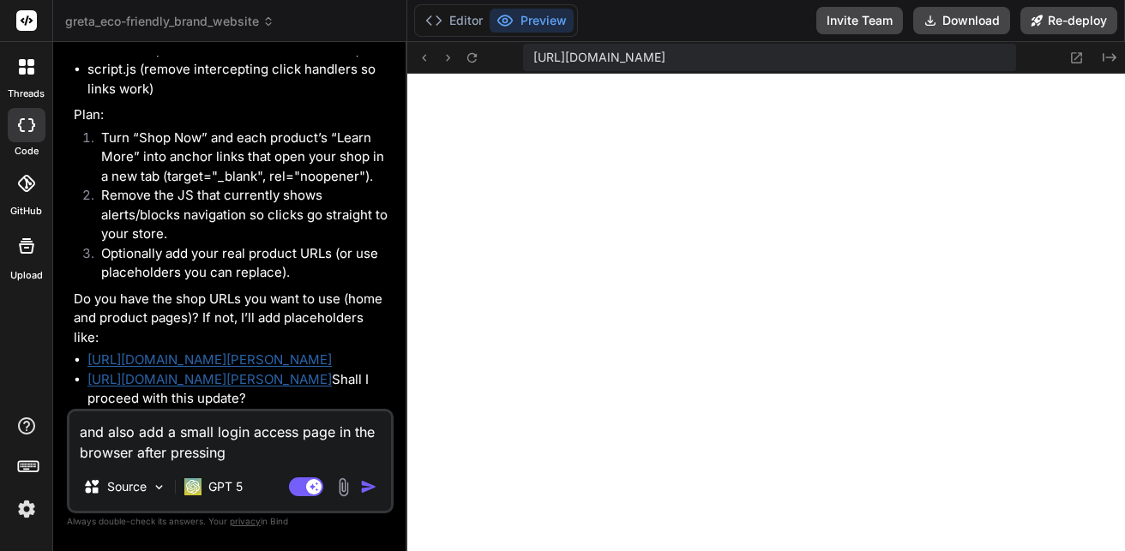
type textarea "and also add a small login access page in the browser after pressing"
type textarea "x"
type textarea "and also add a small login access page in the browser after pressing l"
type textarea "x"
type textarea "and also add a small login access page in the browser after pressing lo"
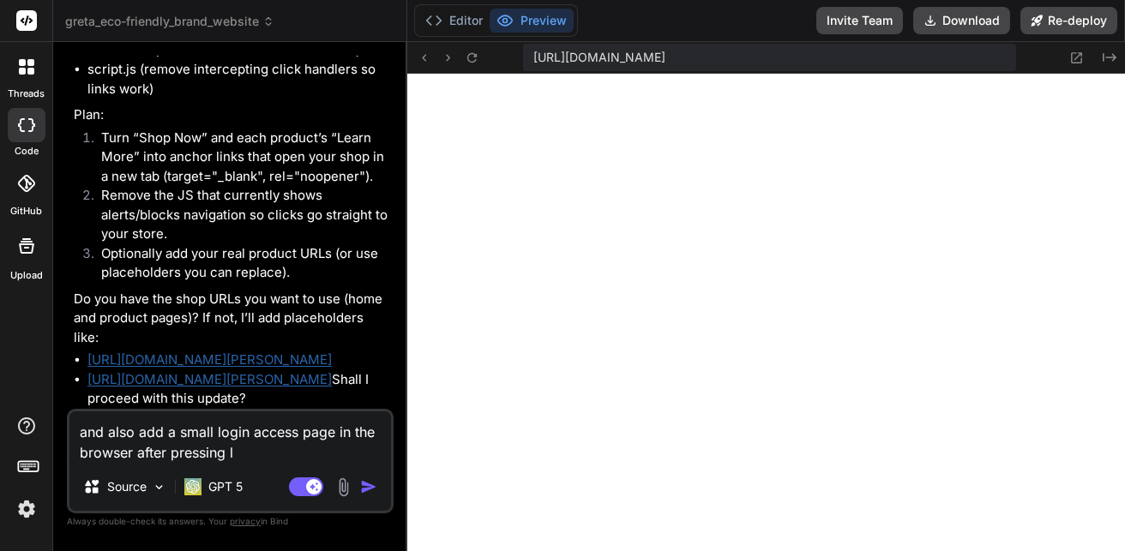
type textarea "x"
type textarea "and also add a small login access page in the browser after pressing log"
type textarea "x"
type textarea "and also add a small login access page in the browser after pressing logi"
type textarea "x"
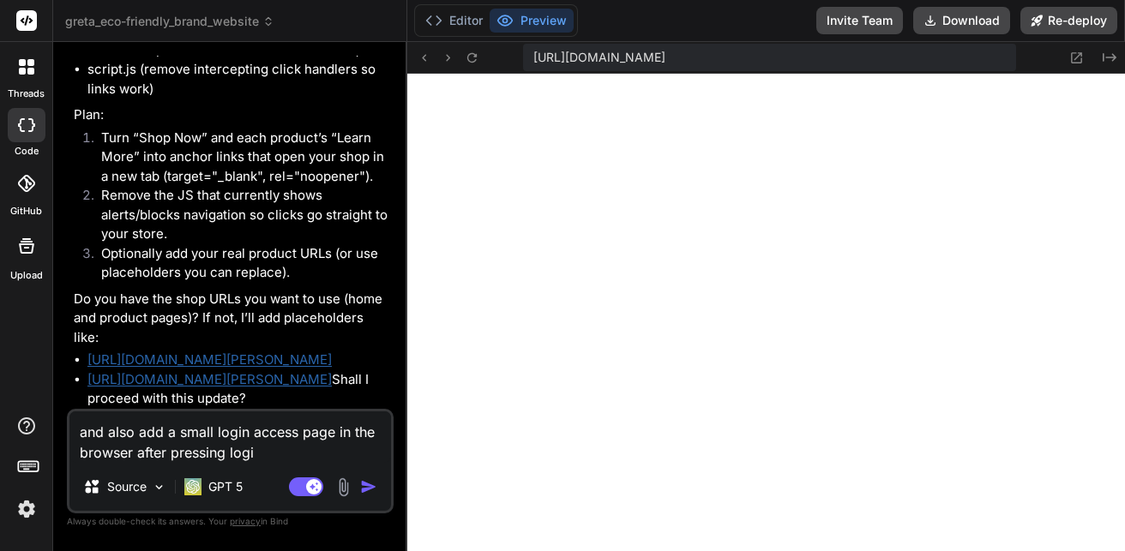
type textarea "and also add a small login access page in the browser after pressing login"
type textarea "x"
type textarea "and also add a small login access page in the browser after pressing login"
type textarea "x"
type textarea "and also add a small login access page in the browser after pressing login a"
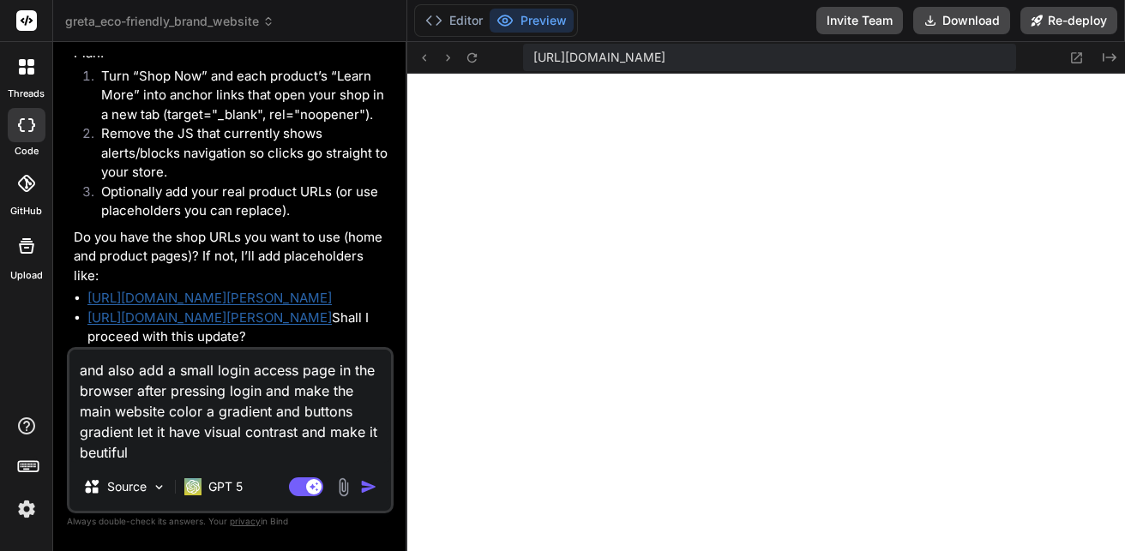
click at [363, 487] on img "button" at bounding box center [368, 486] width 17 height 17
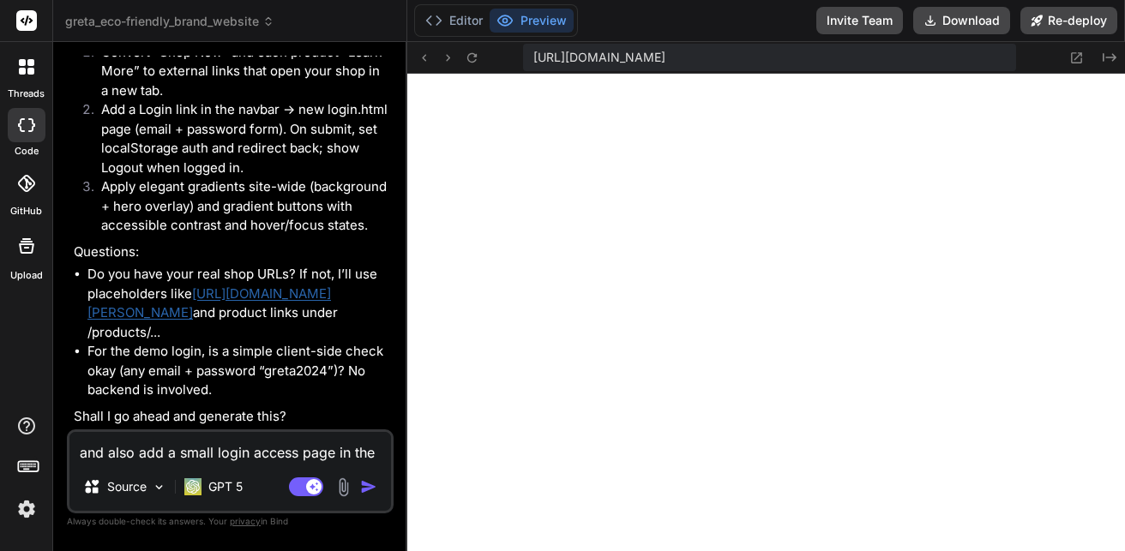
scroll to position [4464, 0]
click at [267, 454] on textarea "and also add a small login access page in the browser after pressing login and …" at bounding box center [229, 447] width 321 height 31
click at [376, 491] on img "button" at bounding box center [368, 486] width 17 height 17
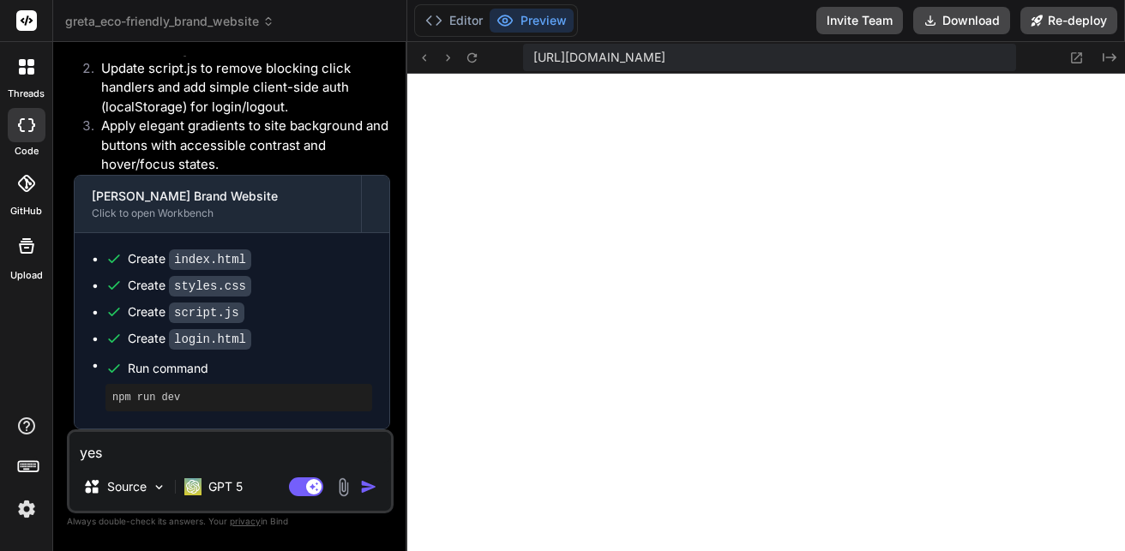
scroll to position [1629, 0]
click at [429, 56] on icon at bounding box center [424, 58] width 15 height 15
click at [231, 466] on div "yes Source GPT 5 Agent Mode. When this toggle is activated, AI automatically ma…" at bounding box center [230, 472] width 327 height 84
click at [242, 456] on textarea "yes" at bounding box center [229, 447] width 321 height 31
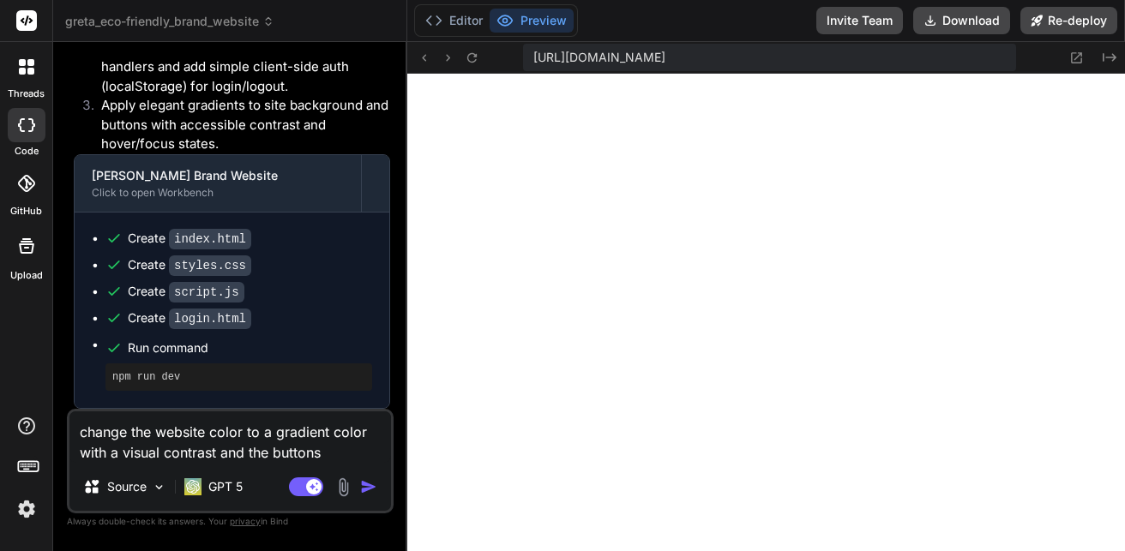
click at [363, 490] on img "button" at bounding box center [368, 486] width 17 height 17
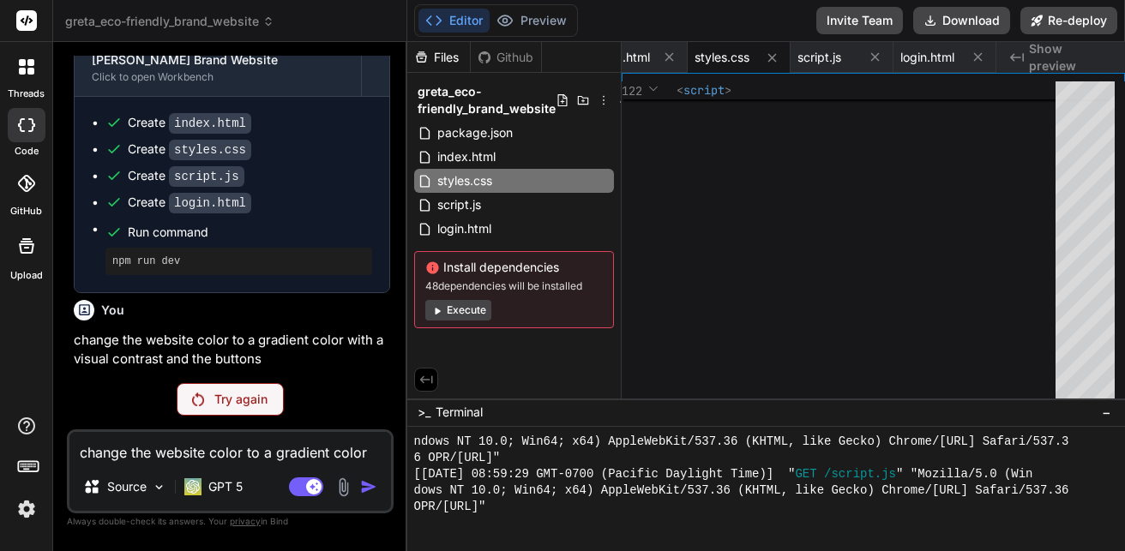
scroll to position [5152, 0]
click at [826, 57] on span "script.js" at bounding box center [819, 57] width 44 height 17
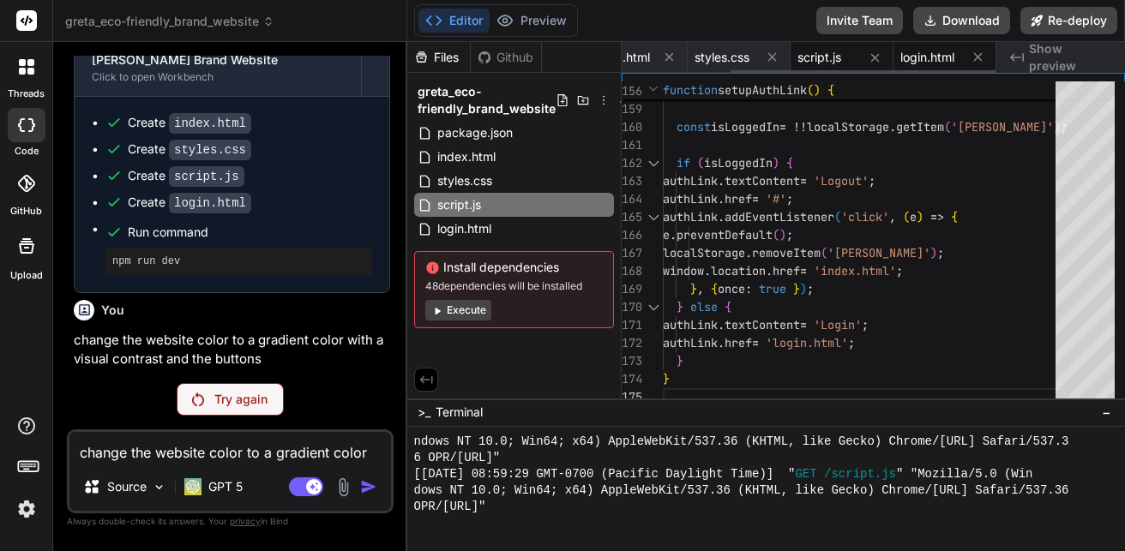
click at [924, 49] on span "login.html" at bounding box center [927, 57] width 54 height 17
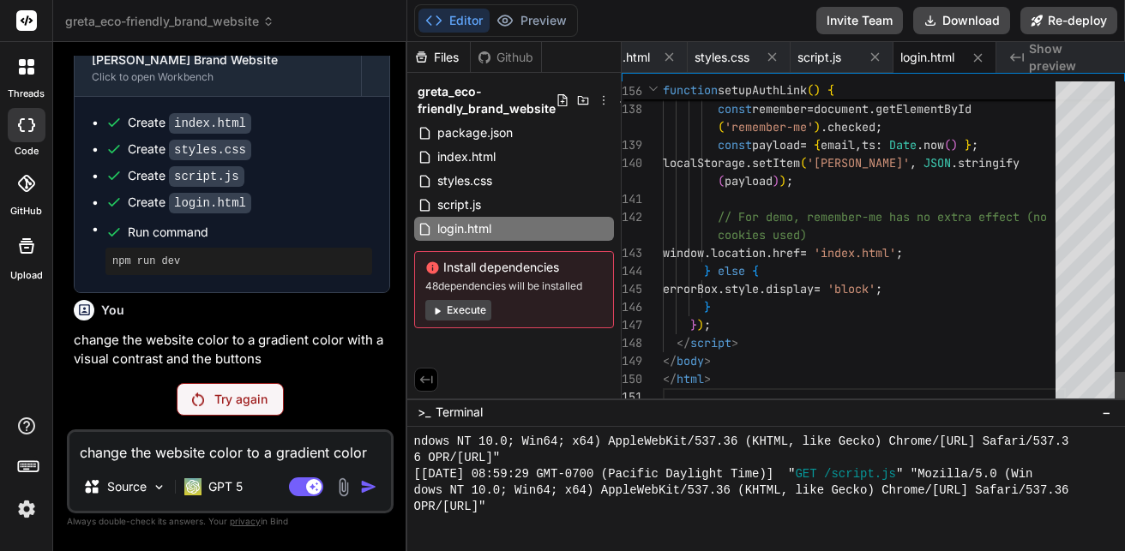
click at [1085, 46] on div "Created with Pixso. Show preview" at bounding box center [1060, 57] width 129 height 31
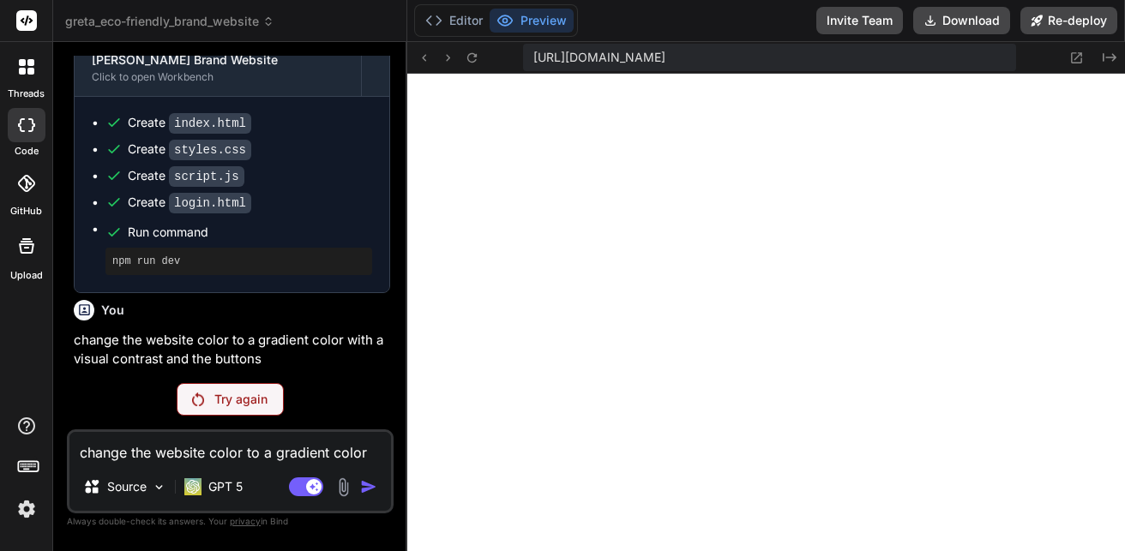
click at [156, 267] on pre "npm run dev" at bounding box center [238, 262] width 253 height 14
click at [267, 398] on p "Try again" at bounding box center [240, 399] width 53 height 17
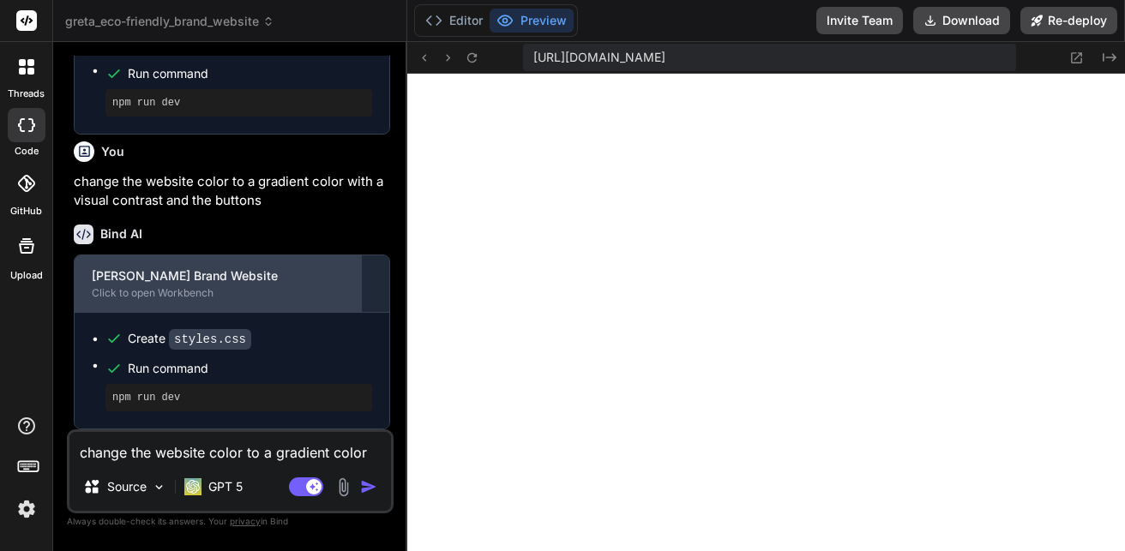
scroll to position [5311, 0]
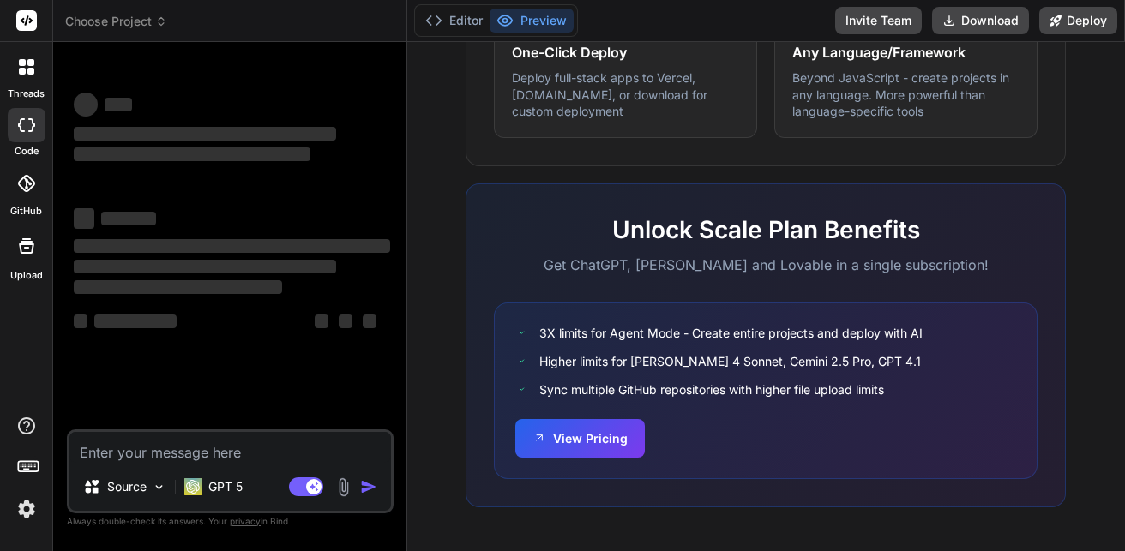
scroll to position [1125, 0]
click at [531, 25] on button "Preview" at bounding box center [532, 21] width 84 height 24
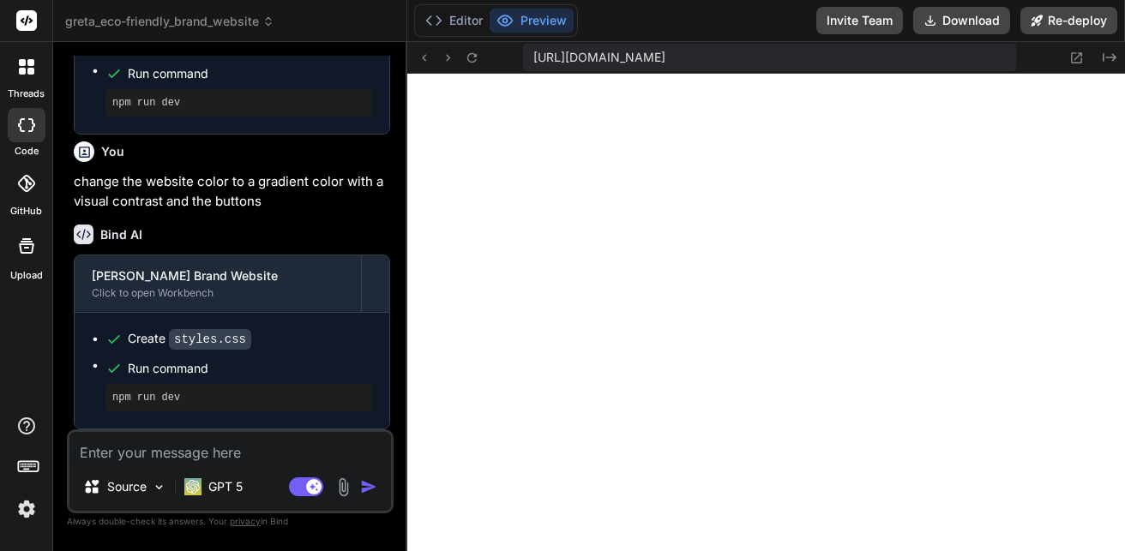
scroll to position [814, 0]
click at [458, 32] on button "Editor" at bounding box center [453, 21] width 71 height 24
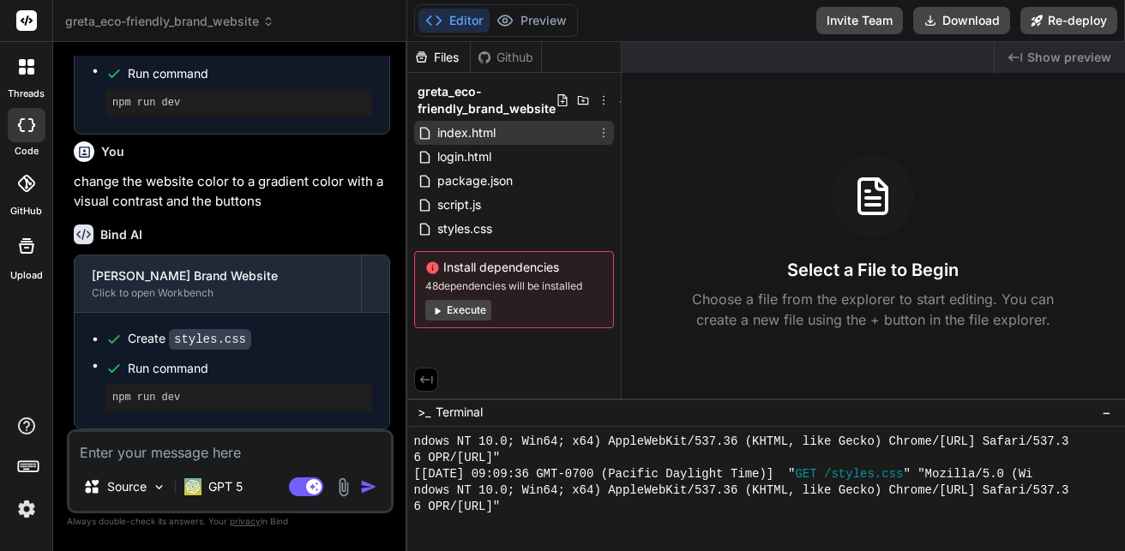
click at [466, 138] on span "index.html" at bounding box center [467, 133] width 62 height 21
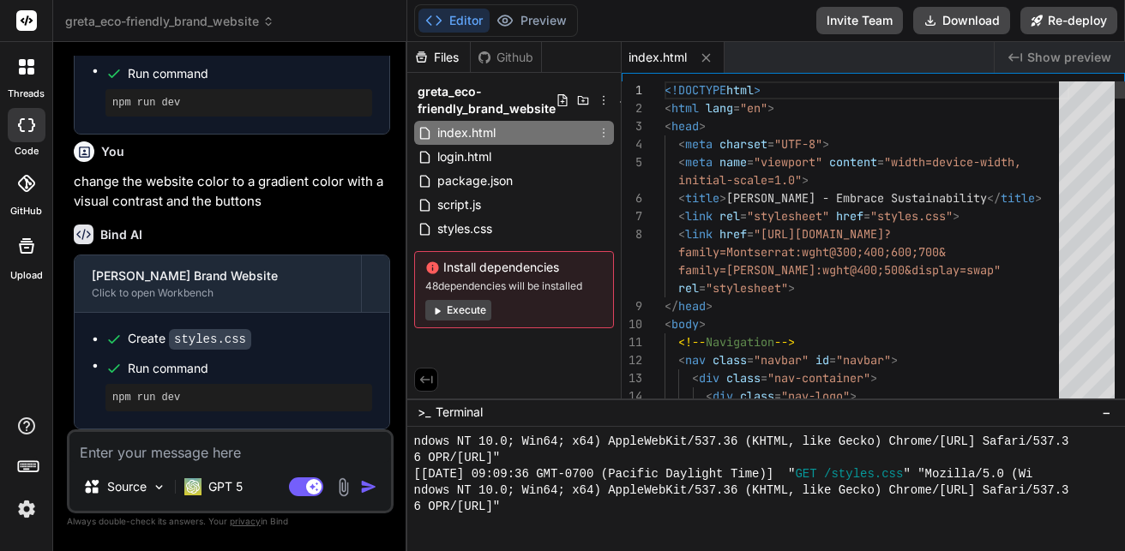
type textarea "x"
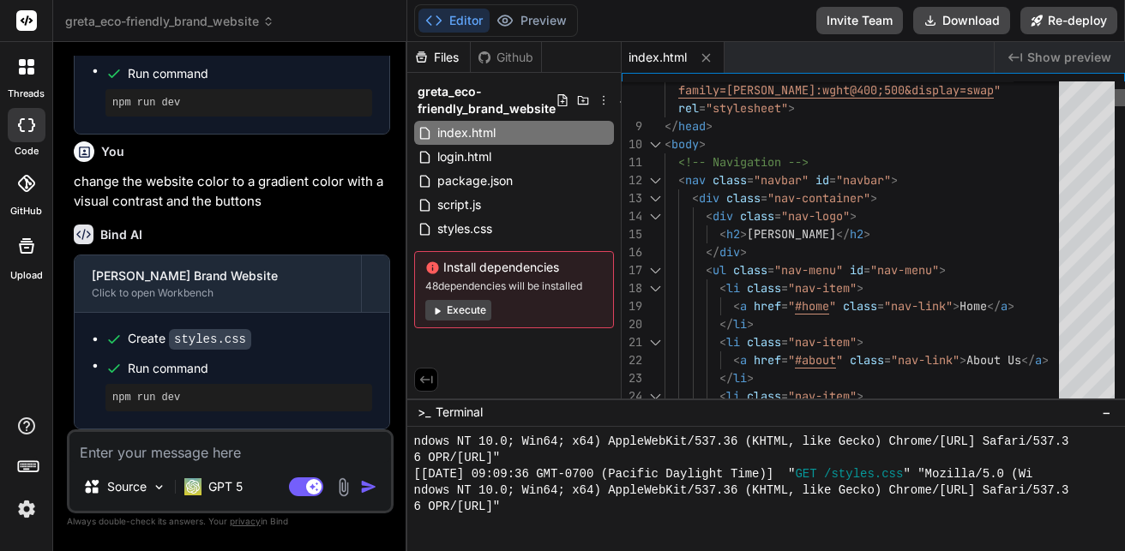
click at [1114, 95] on div at bounding box center [1119, 97] width 10 height 17
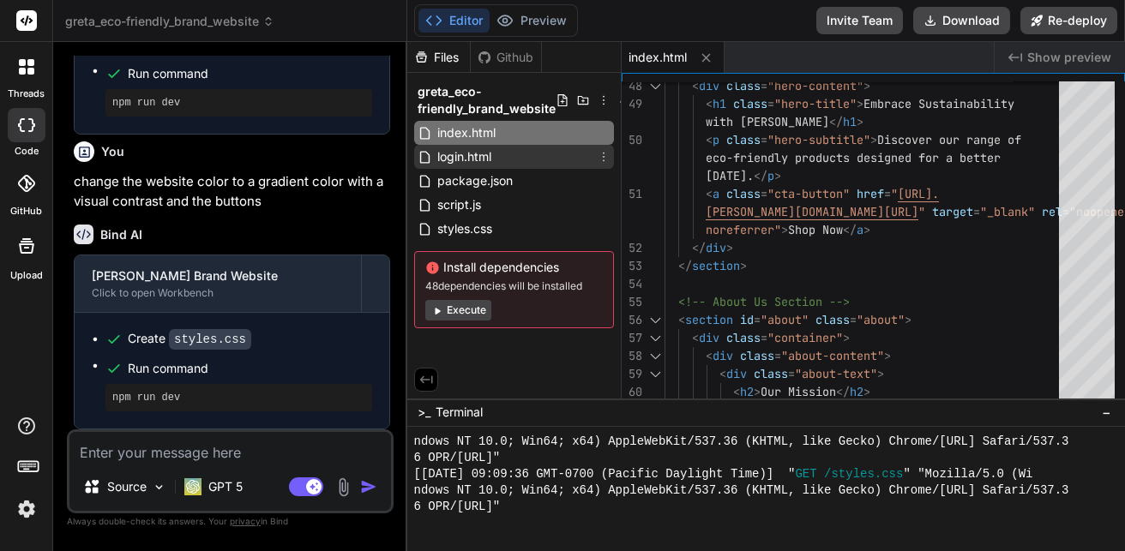
click at [508, 164] on div "login.html" at bounding box center [514, 157] width 200 height 24
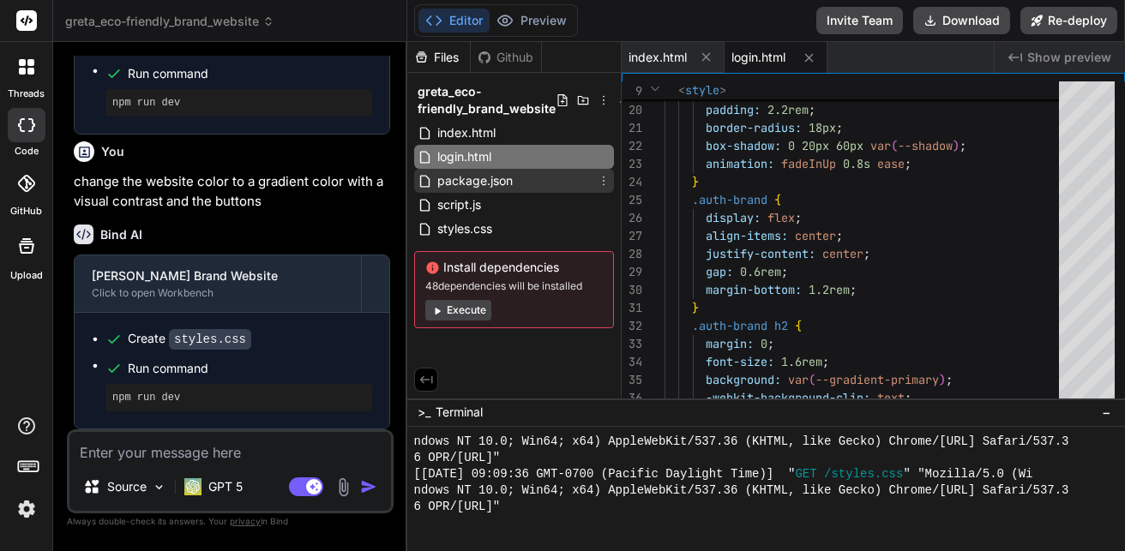
click at [454, 181] on span "package.json" at bounding box center [475, 181] width 79 height 21
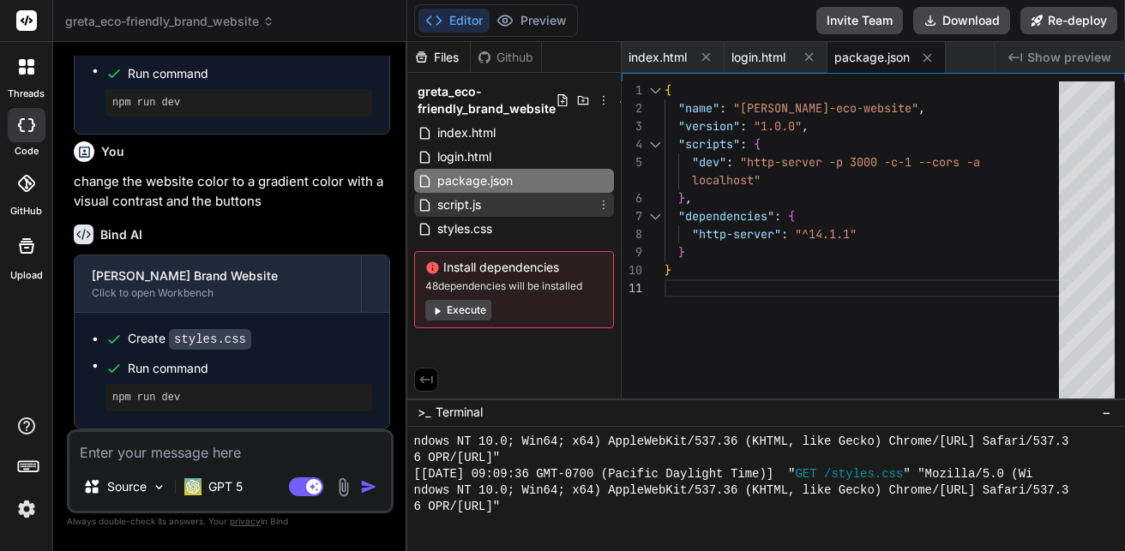
click at [459, 201] on span "script.js" at bounding box center [459, 205] width 47 height 21
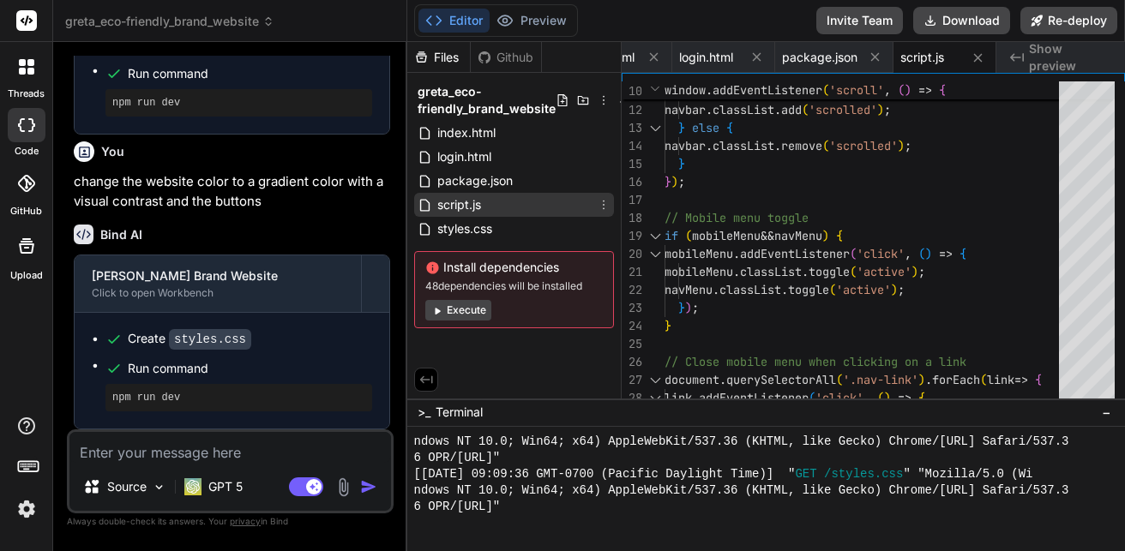
click at [501, 213] on div "script.js" at bounding box center [514, 205] width 200 height 24
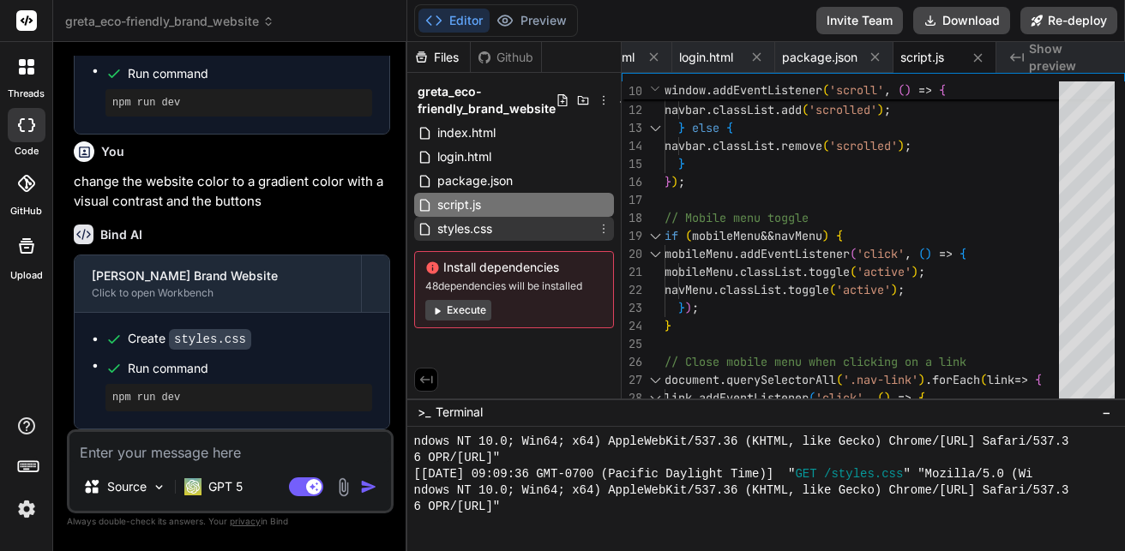
click at [497, 223] on div "styles.css" at bounding box center [514, 229] width 200 height 24
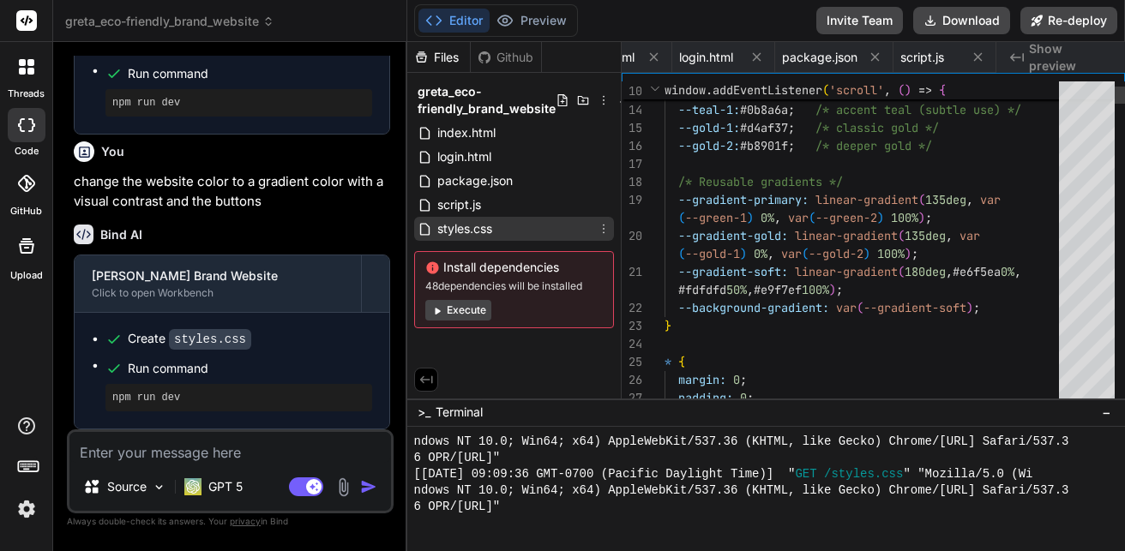
scroll to position [0, 155]
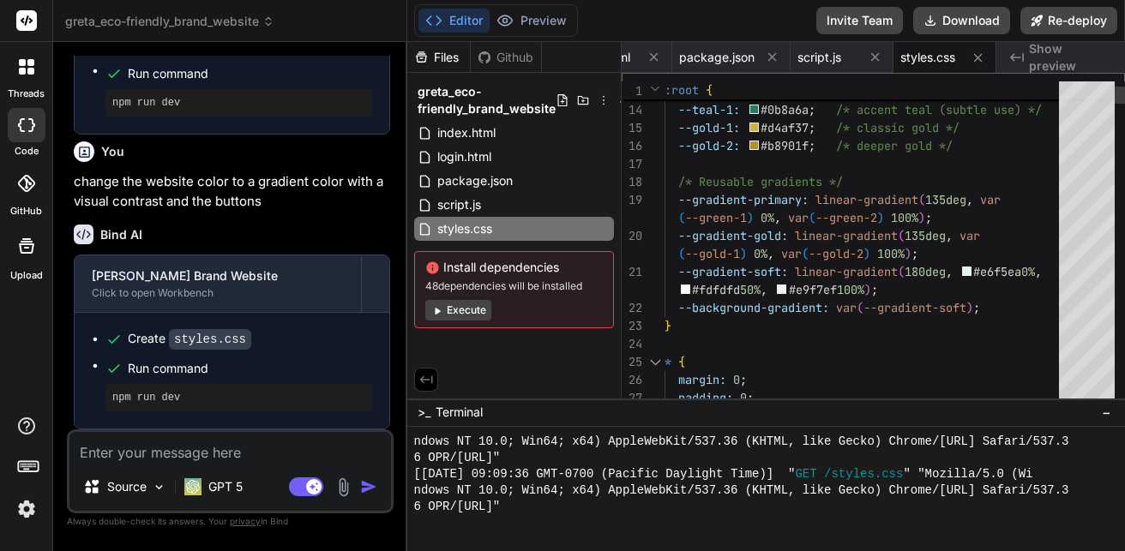
click at [789, 73] on div "16 17 13 14 15 12 18 19 20 21 22 23 24 25 26 27 --gold-2: #b8901f ; /* deeper g…" at bounding box center [873, 235] width 503 height 325
click at [796, 67] on div "script.js" at bounding box center [841, 57] width 103 height 31
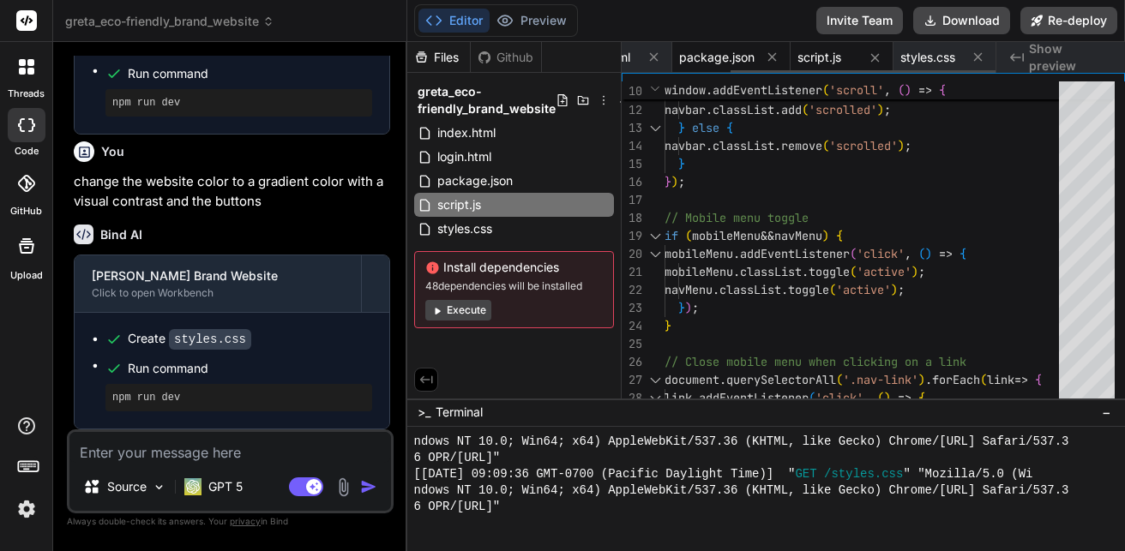
click at [695, 54] on span "package.json" at bounding box center [716, 57] width 75 height 17
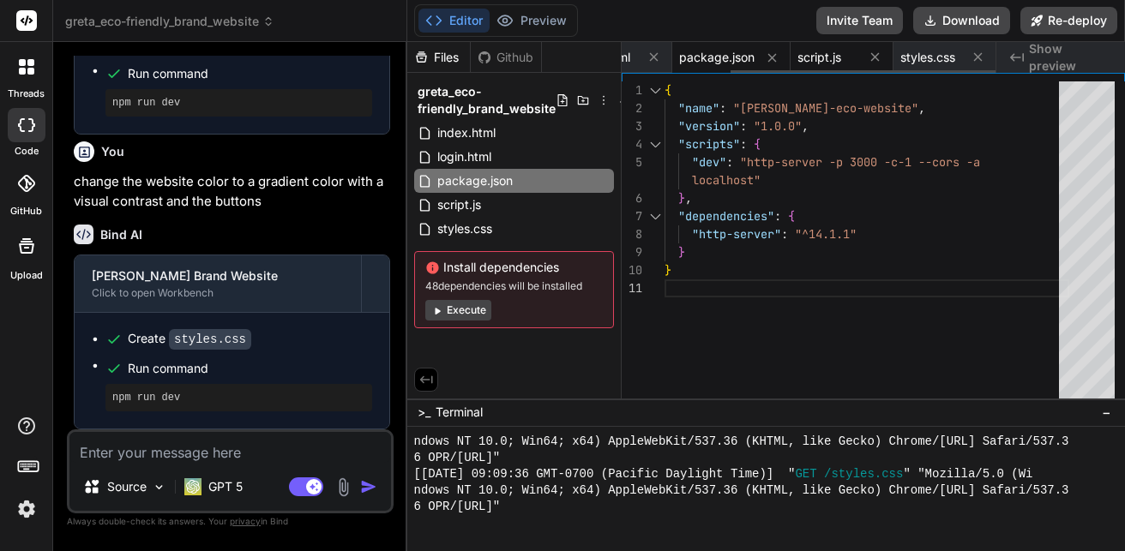
click at [820, 53] on span "script.js" at bounding box center [819, 57] width 44 height 17
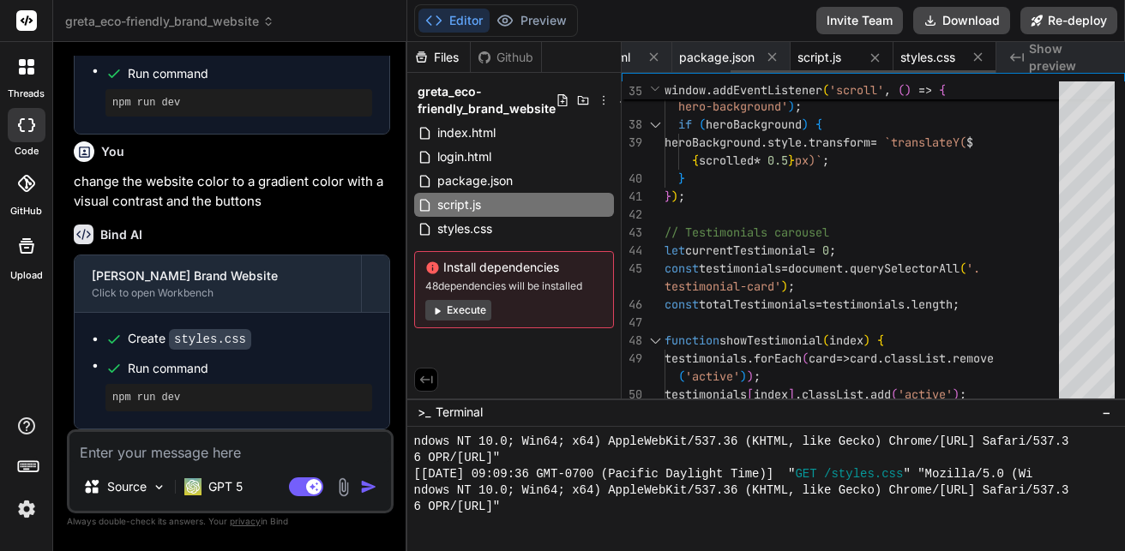
click at [905, 58] on span "styles.css" at bounding box center [927, 57] width 55 height 17
type textarea "} @media (max-width: 480px) { .container { padding: 0 15px; } .hero-title { fon…"
